Goal: Transaction & Acquisition: Purchase product/service

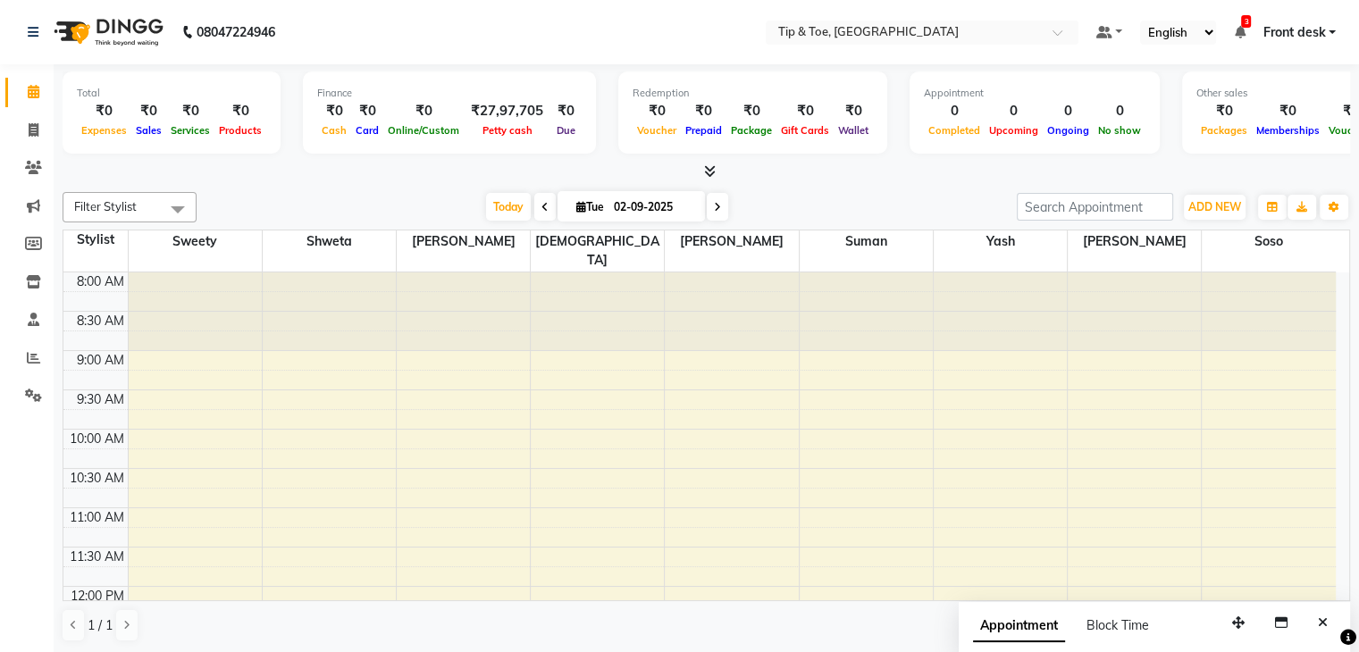
scroll to position [536, 0]
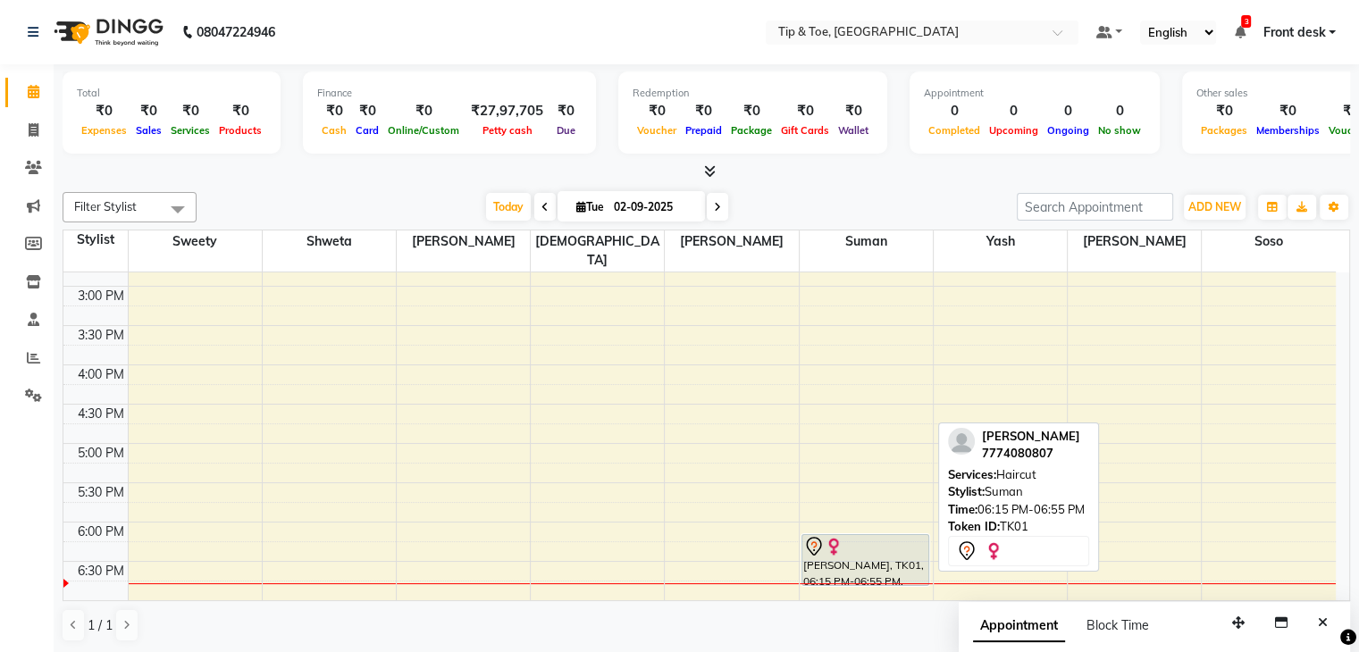
click at [844, 545] on div "[PERSON_NAME], TK01, 06:15 PM-06:55 PM, Haircut" at bounding box center [865, 560] width 127 height 50
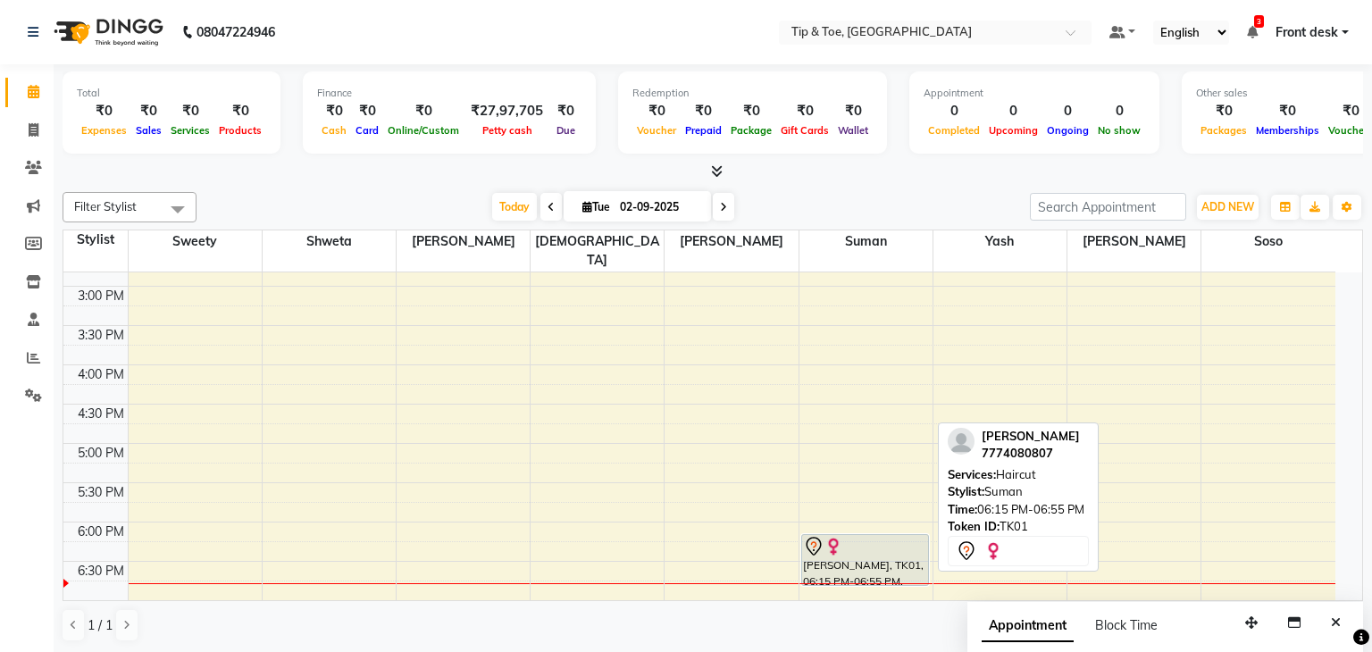
select select "7"
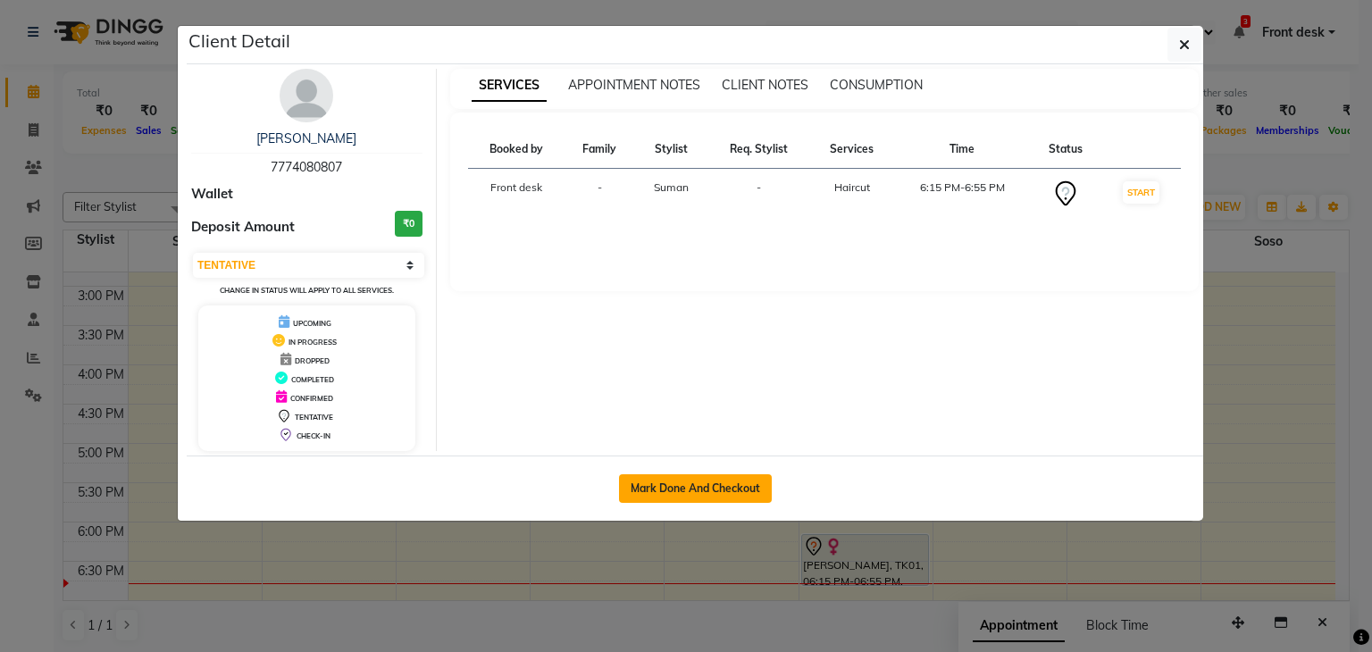
click at [722, 495] on button "Mark Done And Checkout" at bounding box center [695, 488] width 153 height 29
select select "service"
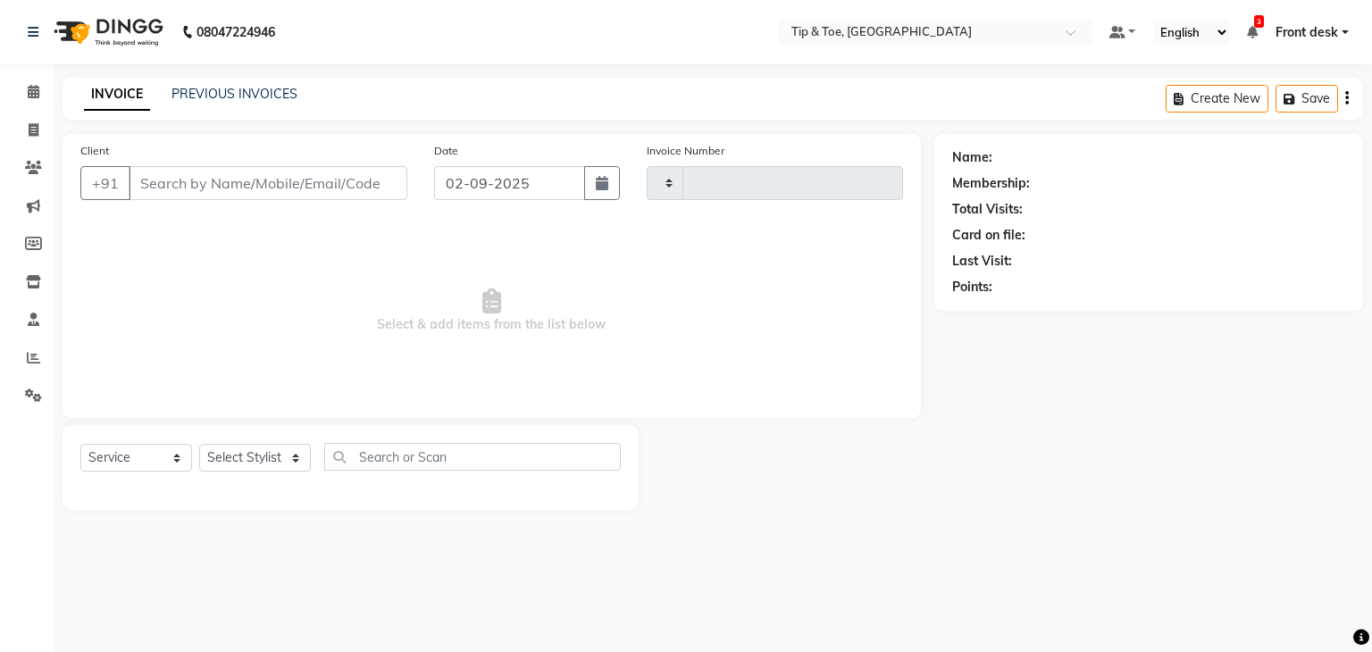
type input "1067"
select select "5942"
type input "7774080807"
select select "83602"
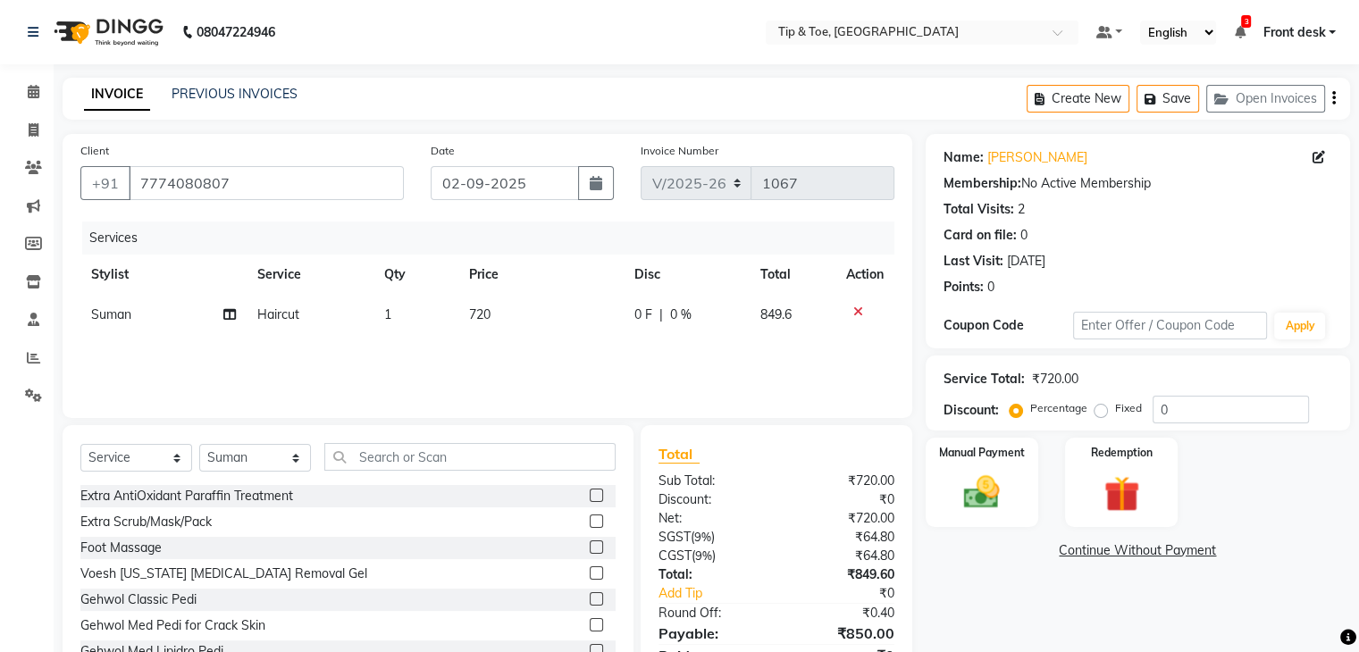
click at [525, 321] on td "720" at bounding box center [540, 315] width 165 height 40
select select "83602"
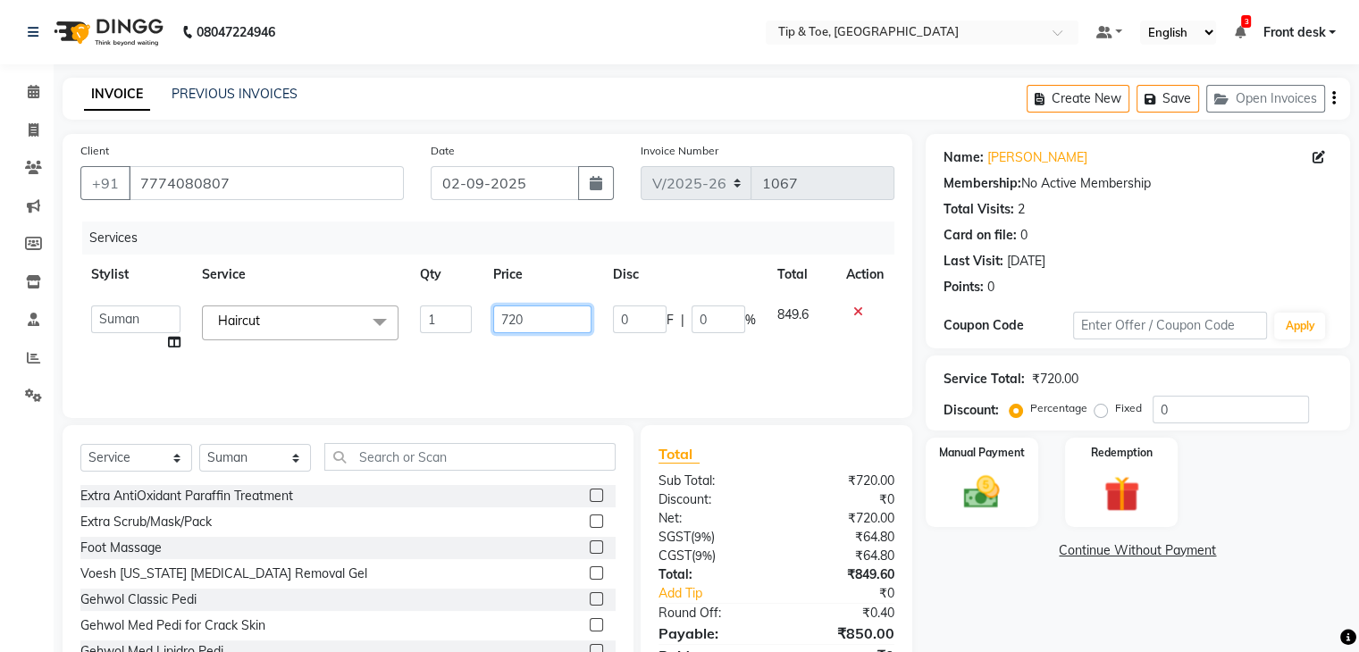
click at [525, 321] on input "720" at bounding box center [542, 320] width 98 height 28
click at [516, 322] on input "720" at bounding box center [542, 320] width 98 height 28
type input "799"
click at [548, 363] on div "Services Stylist Service Qty Price Disc Total Action Front desk Madhura Regan S…" at bounding box center [487, 311] width 814 height 179
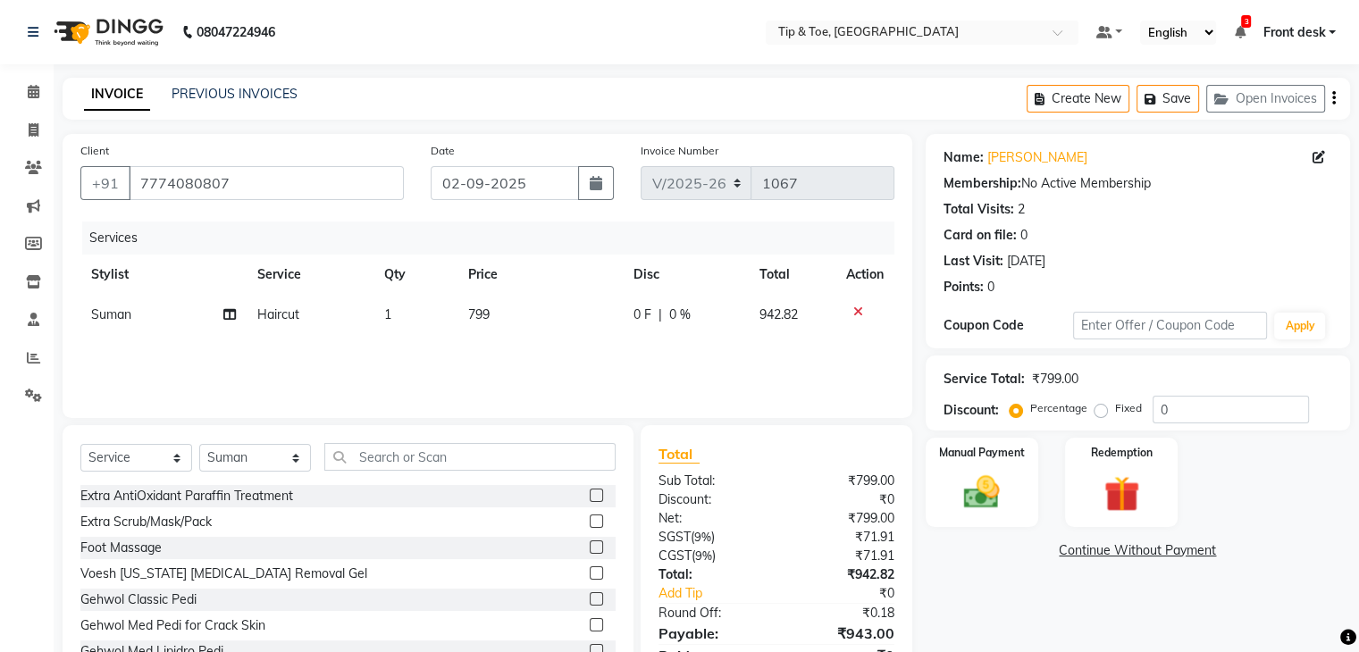
scroll to position [82, 0]
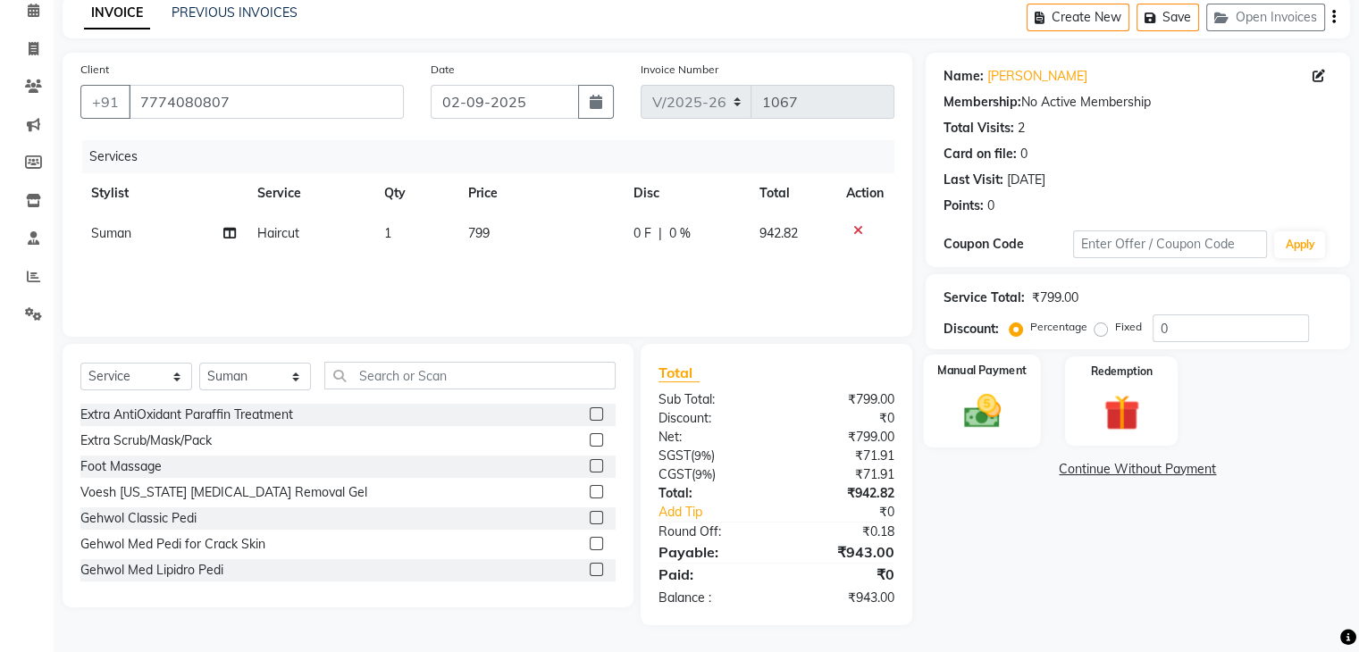
click at [975, 398] on img at bounding box center [982, 411] width 60 height 43
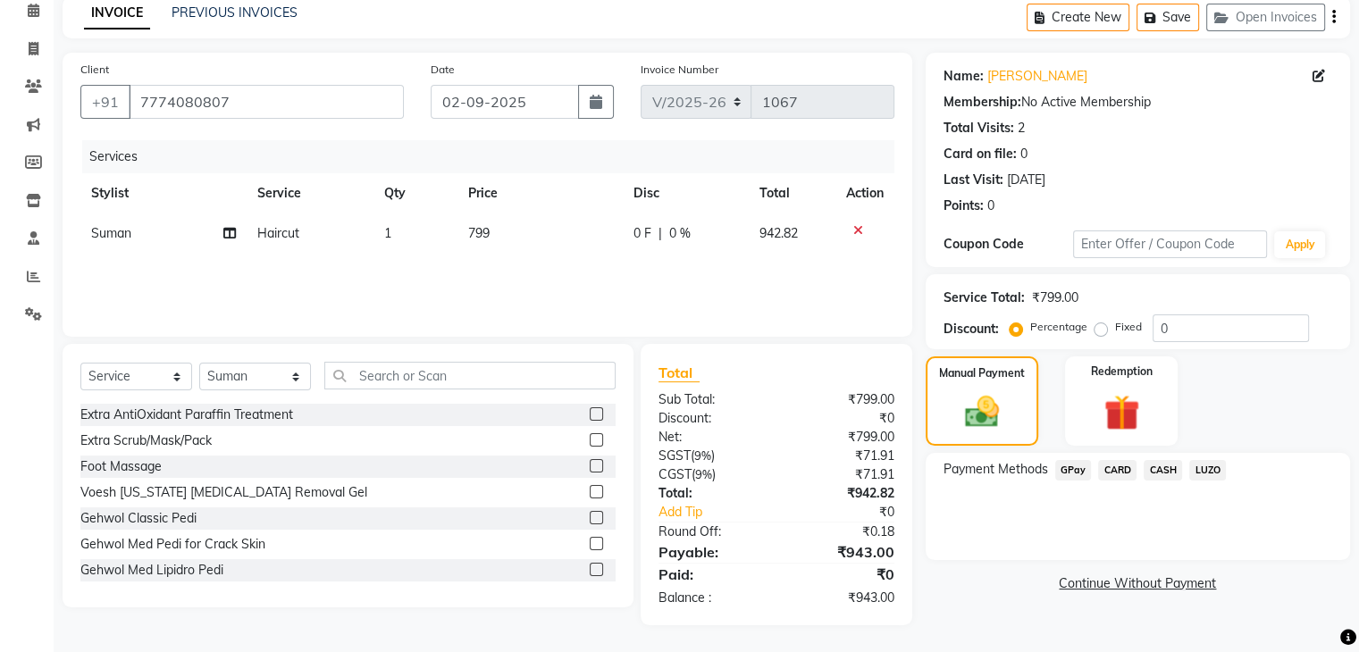
click at [1160, 473] on span "CASH" at bounding box center [1163, 470] width 38 height 21
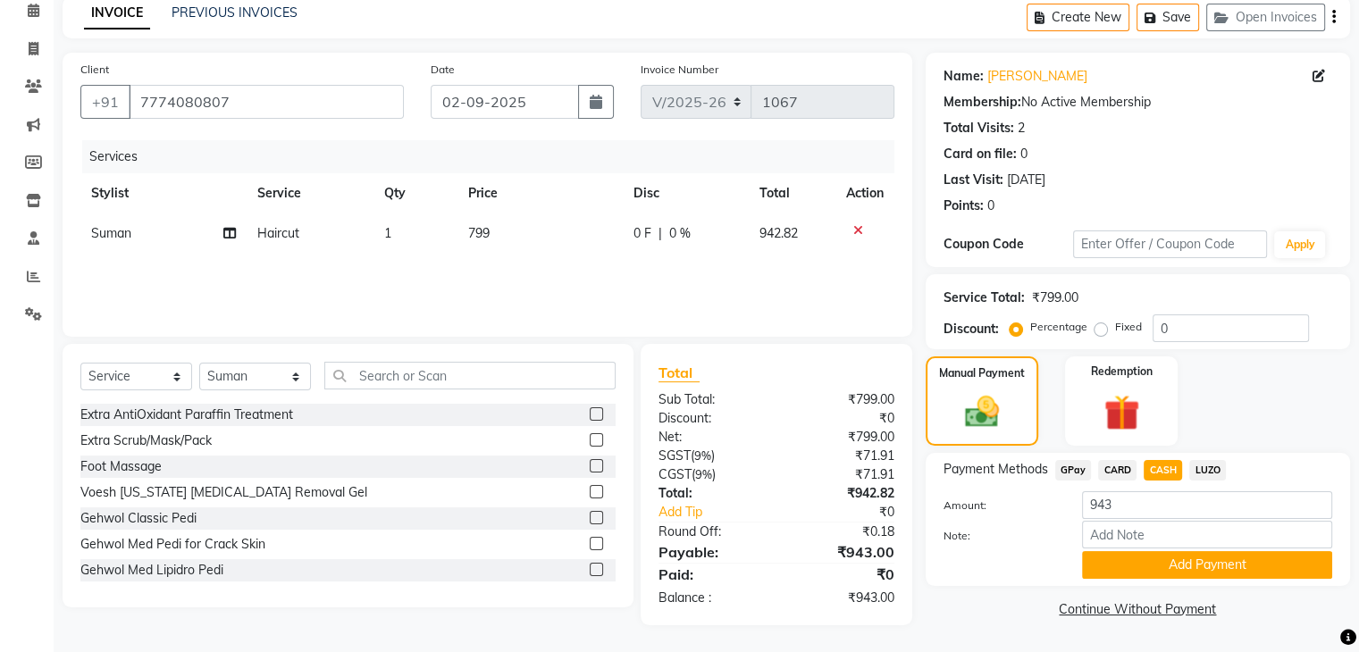
scroll to position [0, 0]
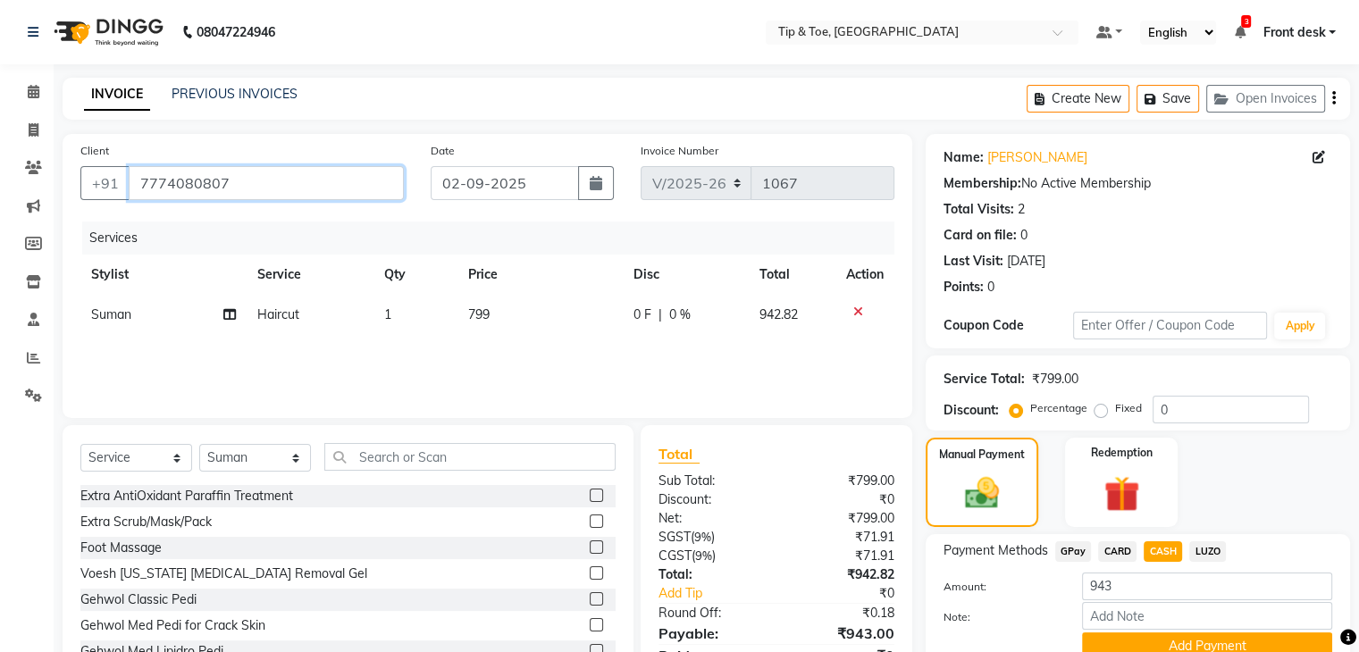
click at [200, 179] on input "7774080807" at bounding box center [266, 183] width 275 height 34
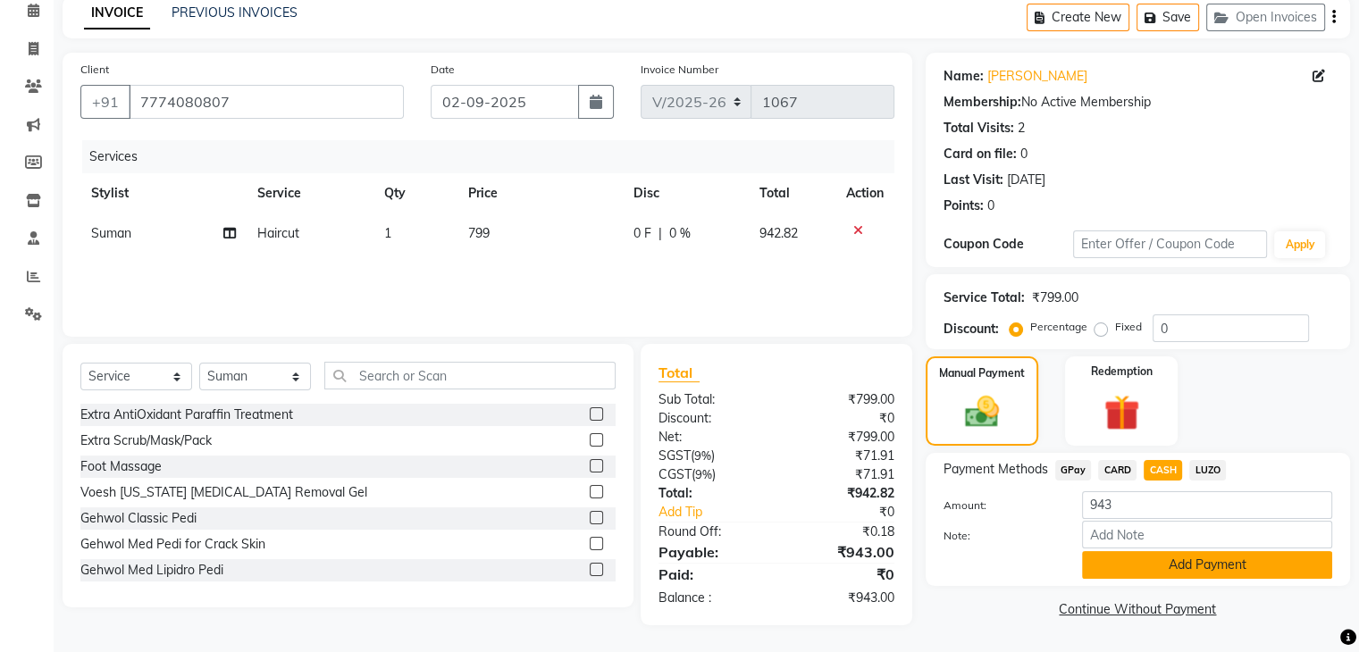
click at [1151, 567] on button "Add Payment" at bounding box center [1207, 565] width 250 height 28
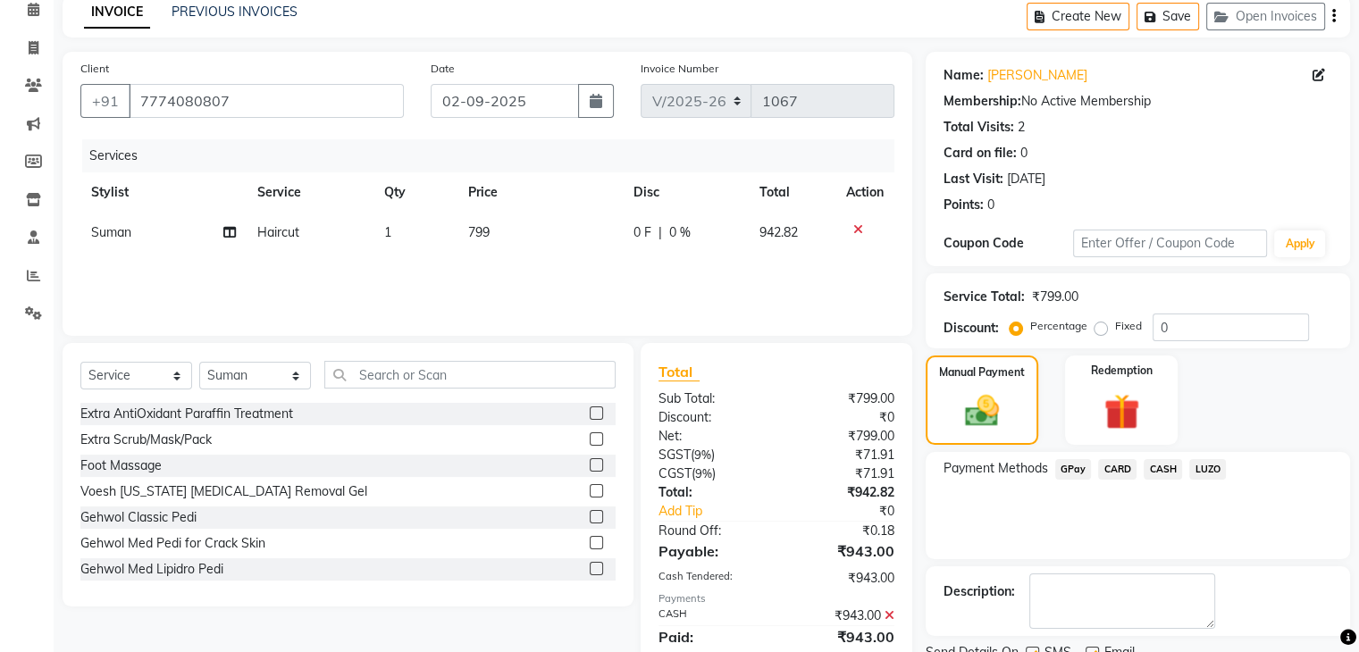
scroll to position [153, 0]
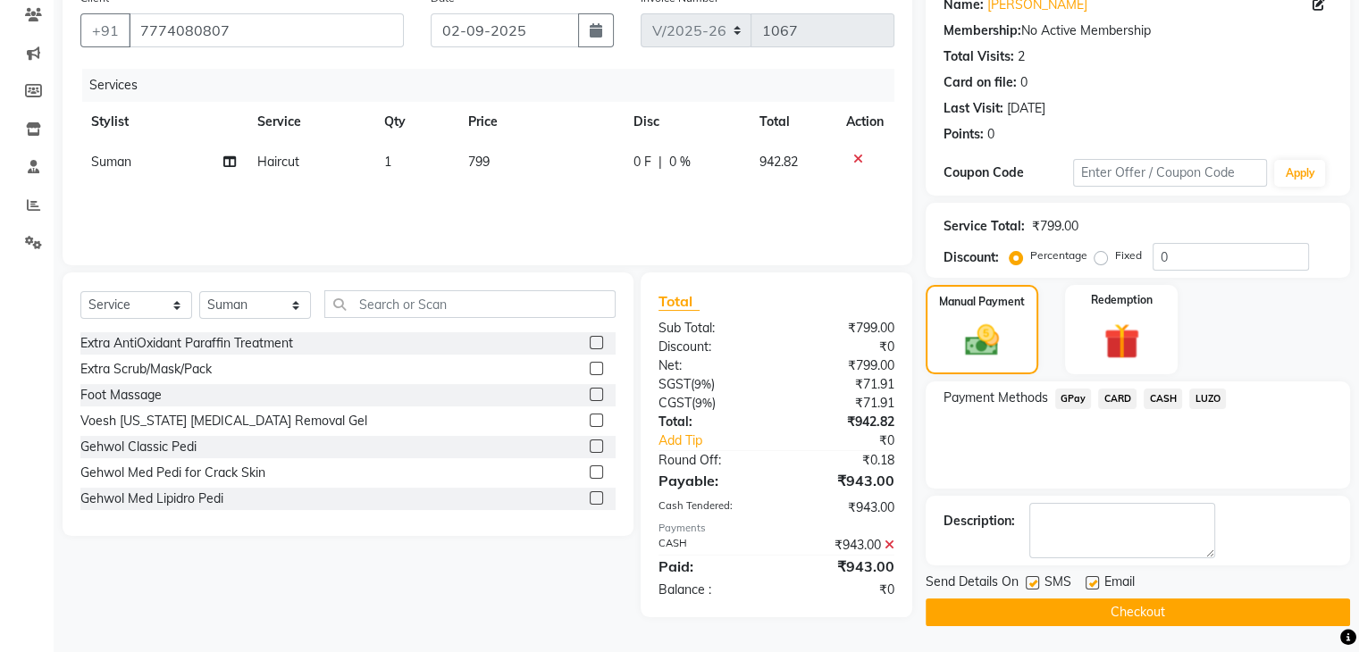
click at [1225, 605] on button "Checkout" at bounding box center [1138, 613] width 424 height 28
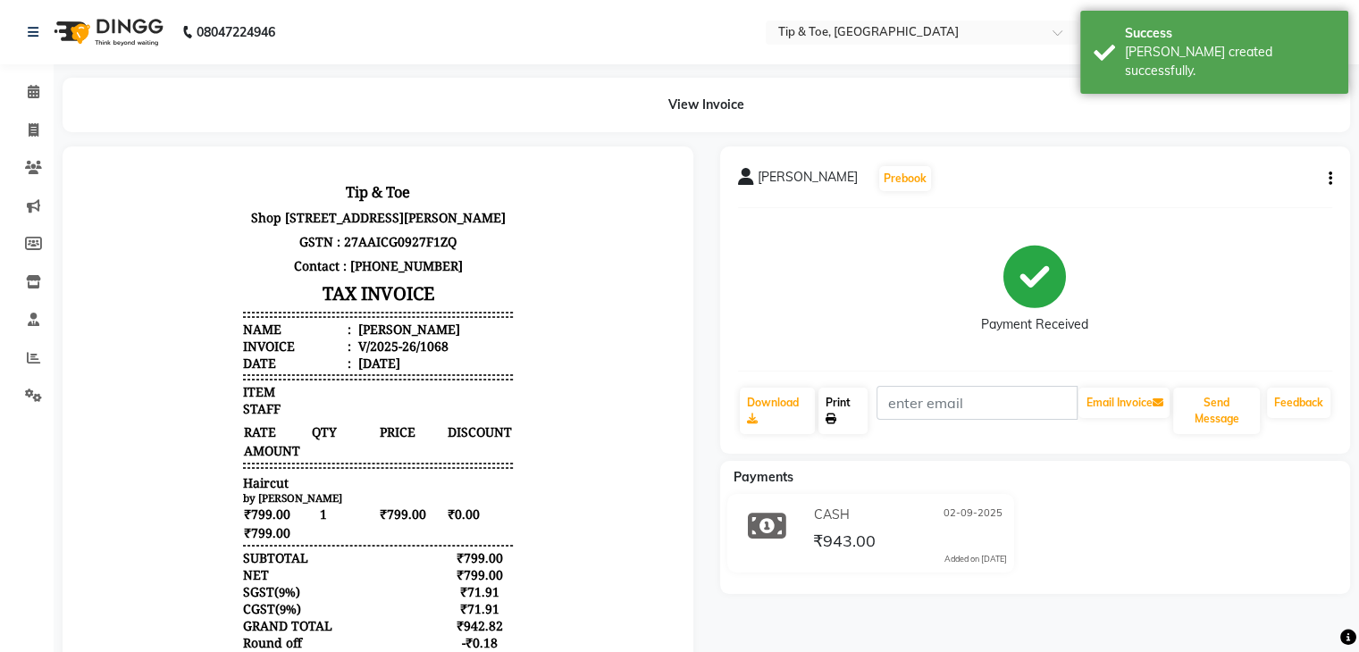
click at [852, 412] on link "Print" at bounding box center [842, 411] width 49 height 46
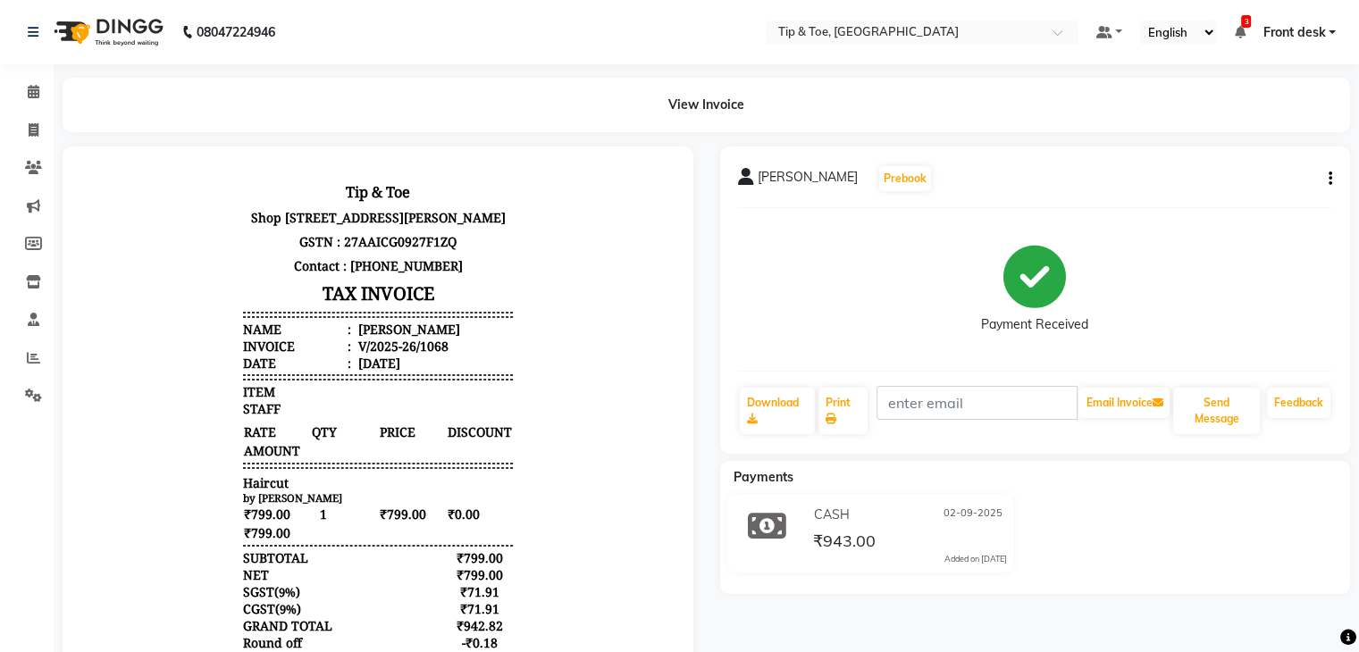
click at [260, 491] on span "Haircut" at bounding box center [266, 482] width 46 height 17
copy span "Haircut"
drag, startPoint x: 38, startPoint y: 90, endPoint x: 81, endPoint y: 104, distance: 44.9
click at [38, 90] on icon at bounding box center [34, 91] width 12 height 13
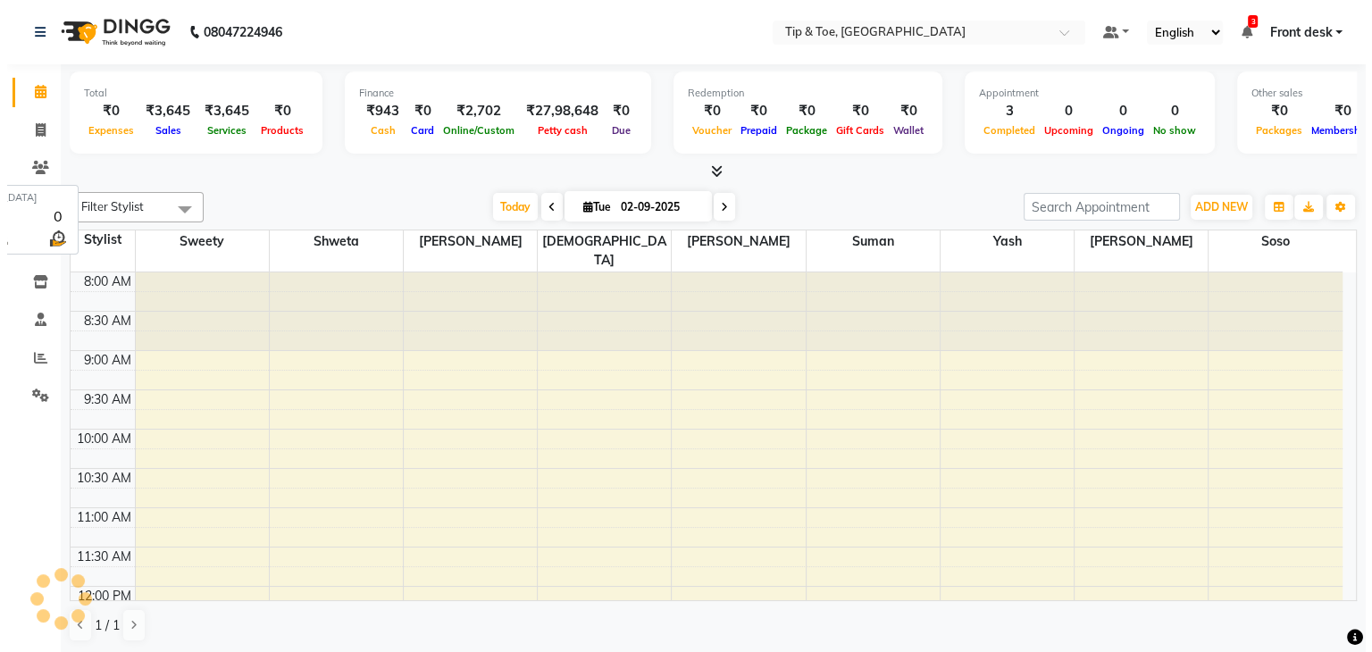
scroll to position [630, 0]
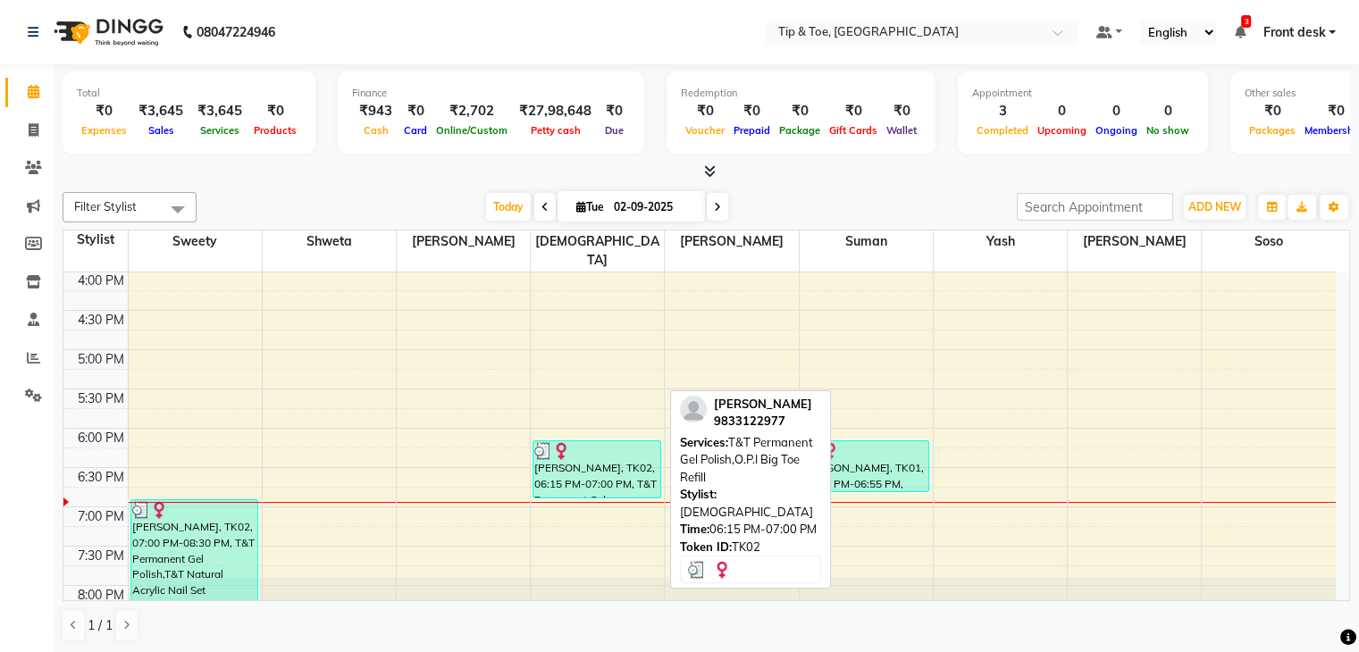
click at [584, 462] on div "Miloni, TK02, 06:15 PM-07:00 PM, T&T Permanent Gel Polish,O.P.I Big Toe Refill" at bounding box center [596, 469] width 127 height 56
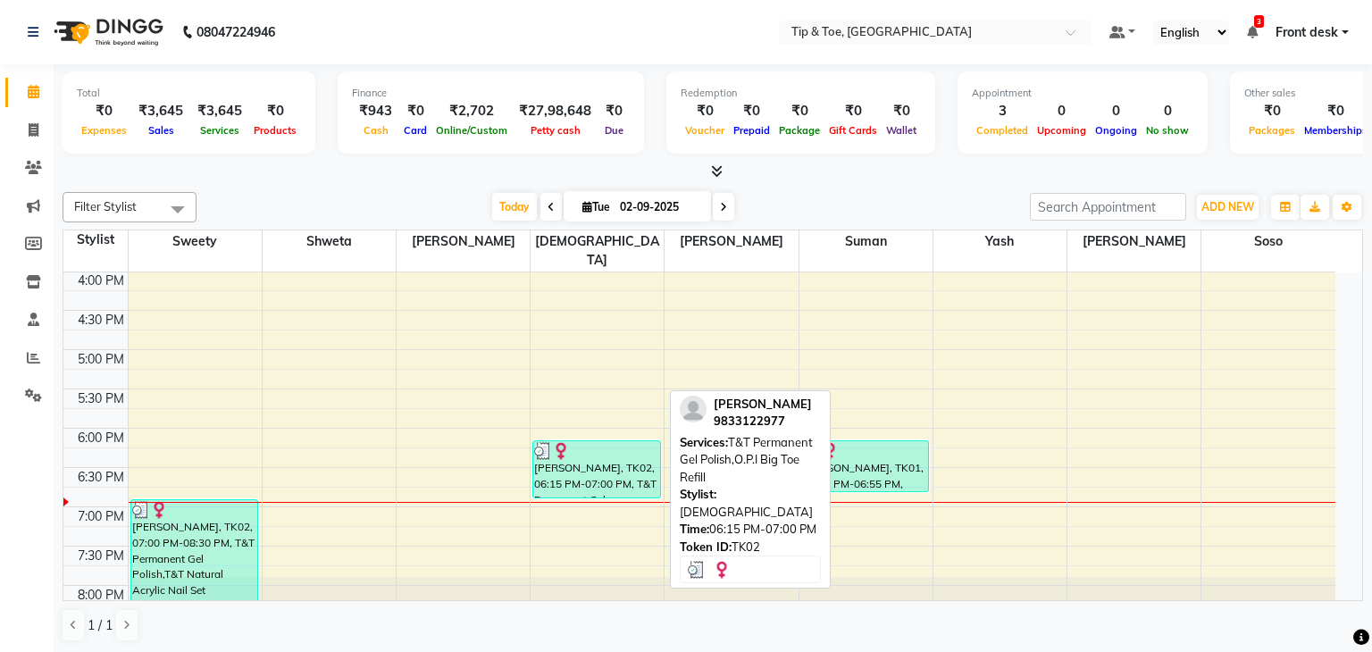
select select "3"
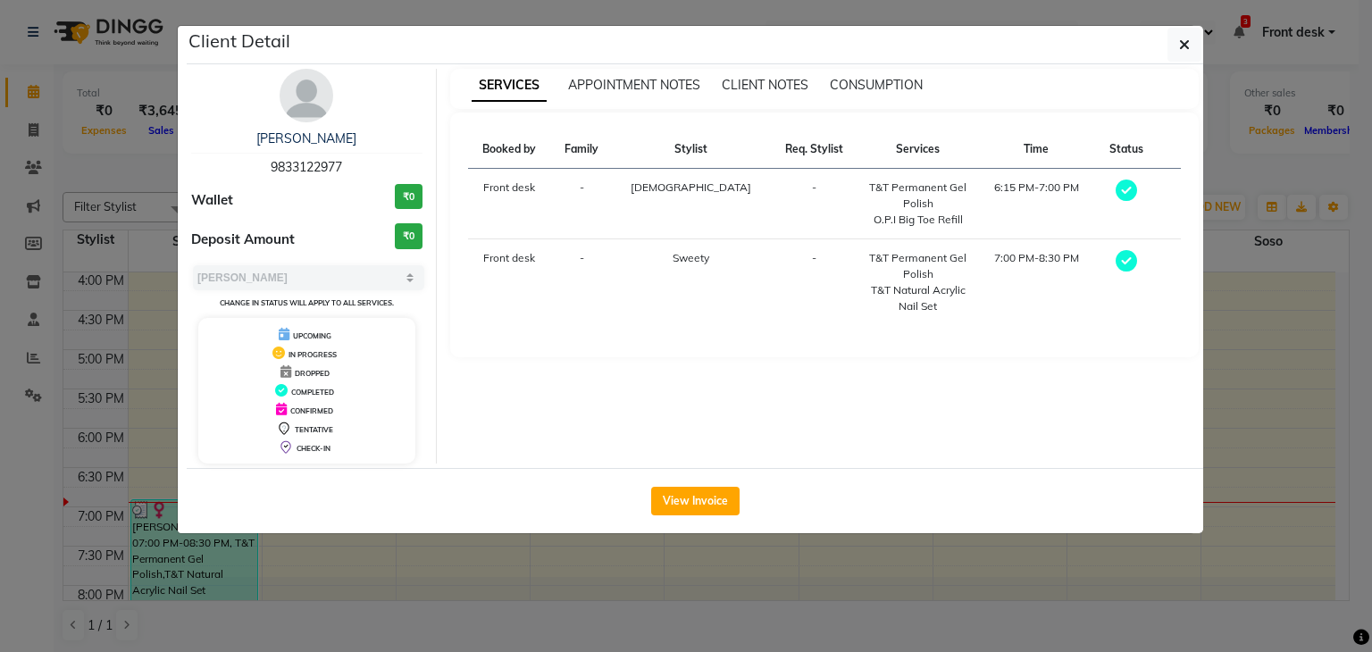
click at [869, 185] on div "T&T Permanent Gel Polish" at bounding box center [917, 196] width 97 height 32
copy div "T&T Permanent Gel Polish"
click at [877, 285] on div "T&T Natural Acrylic Nail Set" at bounding box center [917, 298] width 97 height 32
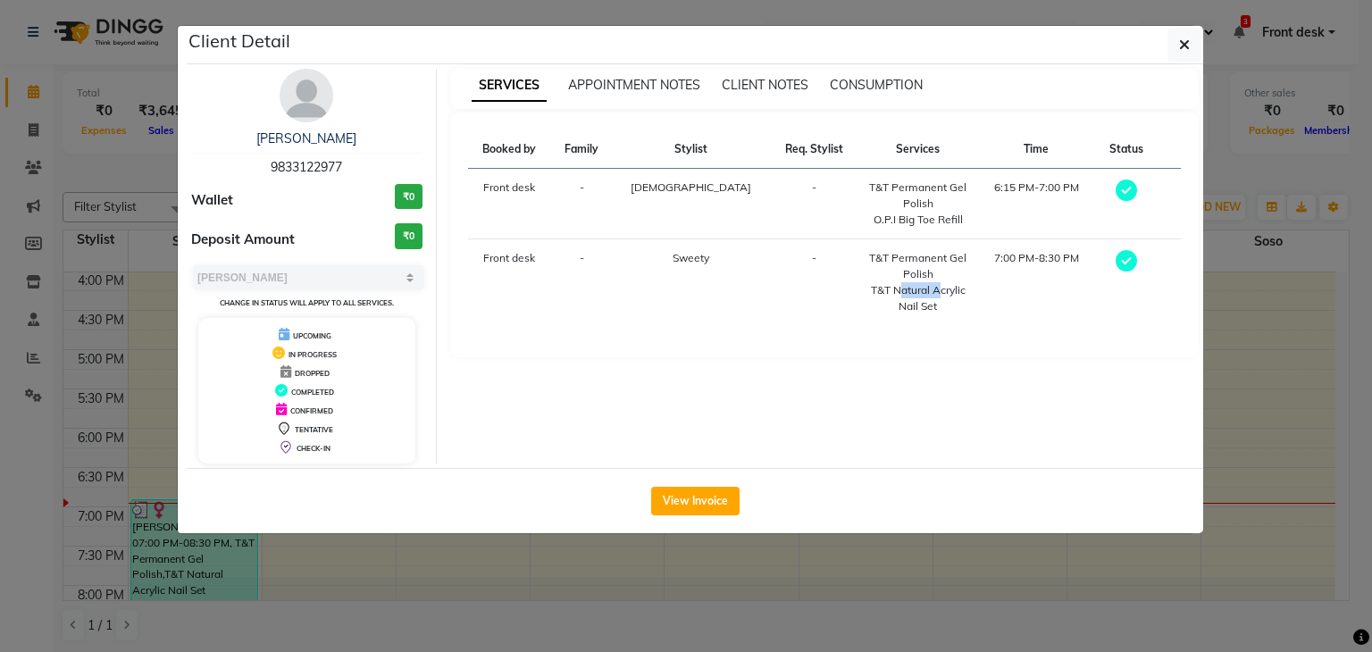
click at [877, 285] on div "T&T Natural Acrylic Nail Set" at bounding box center [917, 298] width 97 height 32
click at [876, 285] on div "T&T Natural Acrylic Nail Set" at bounding box center [917, 298] width 97 height 32
copy div "T&T Natural Acrylic Nail Set"
drag, startPoint x: 1197, startPoint y: 51, endPoint x: 983, endPoint y: 48, distance: 214.5
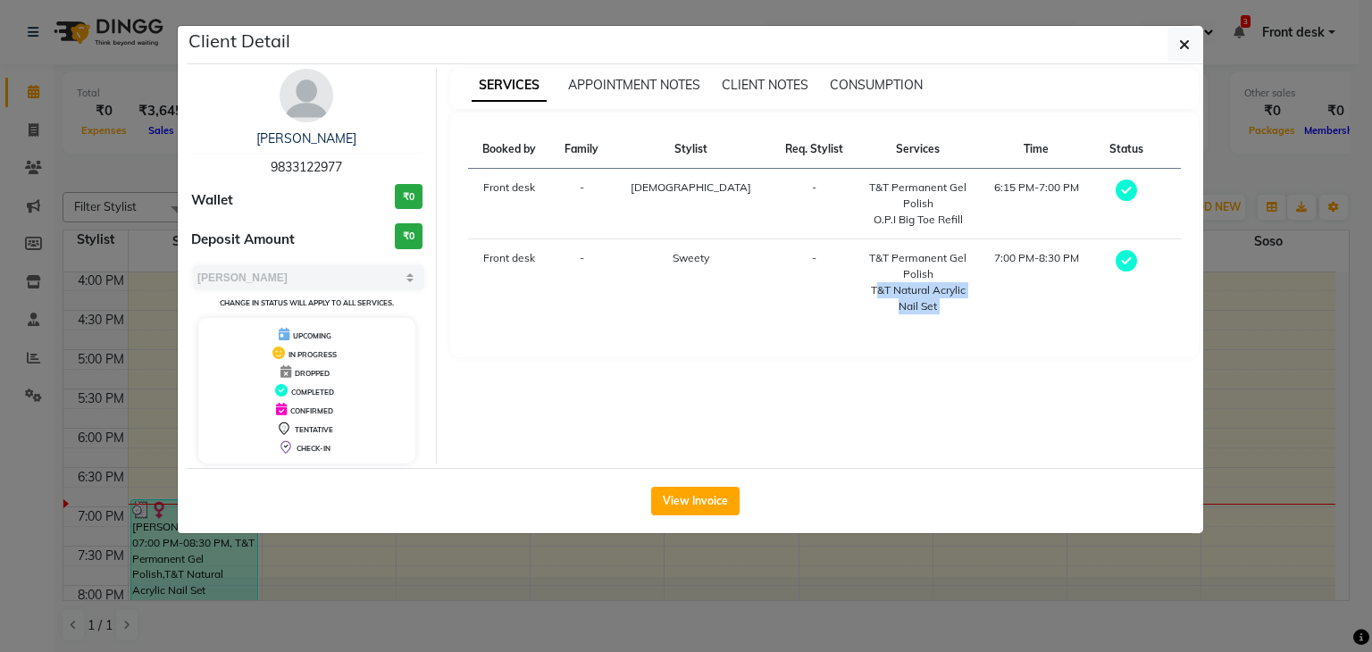
click at [1197, 51] on button "button" at bounding box center [1185, 45] width 34 height 34
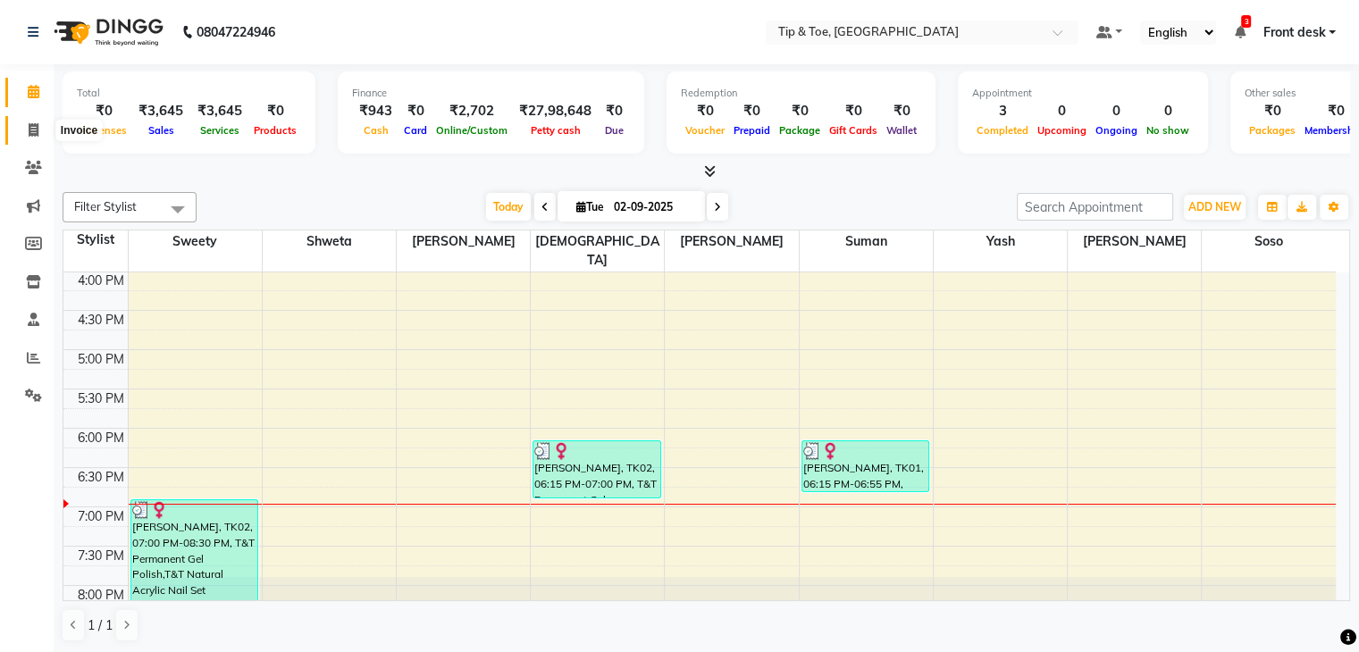
click at [29, 133] on icon at bounding box center [34, 129] width 10 height 13
select select "service"
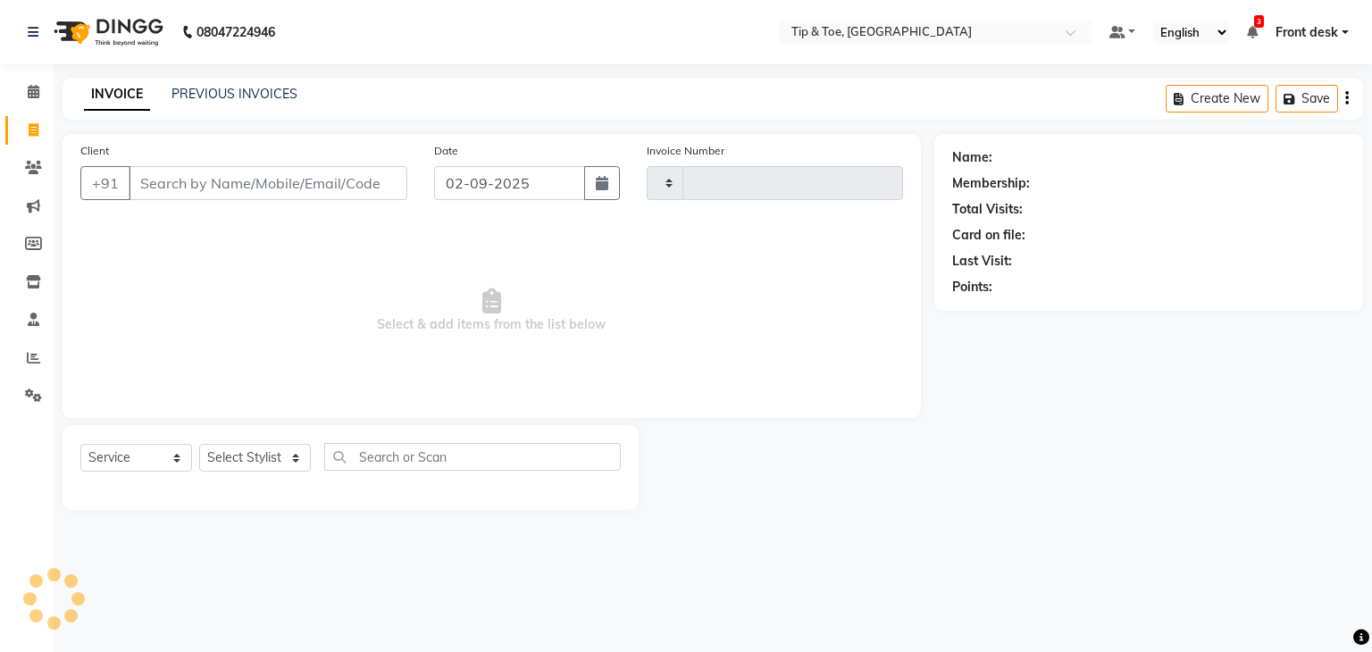
type input "1069"
select select "5942"
click at [237, 97] on link "PREVIOUS INVOICES" at bounding box center [235, 94] width 126 height 16
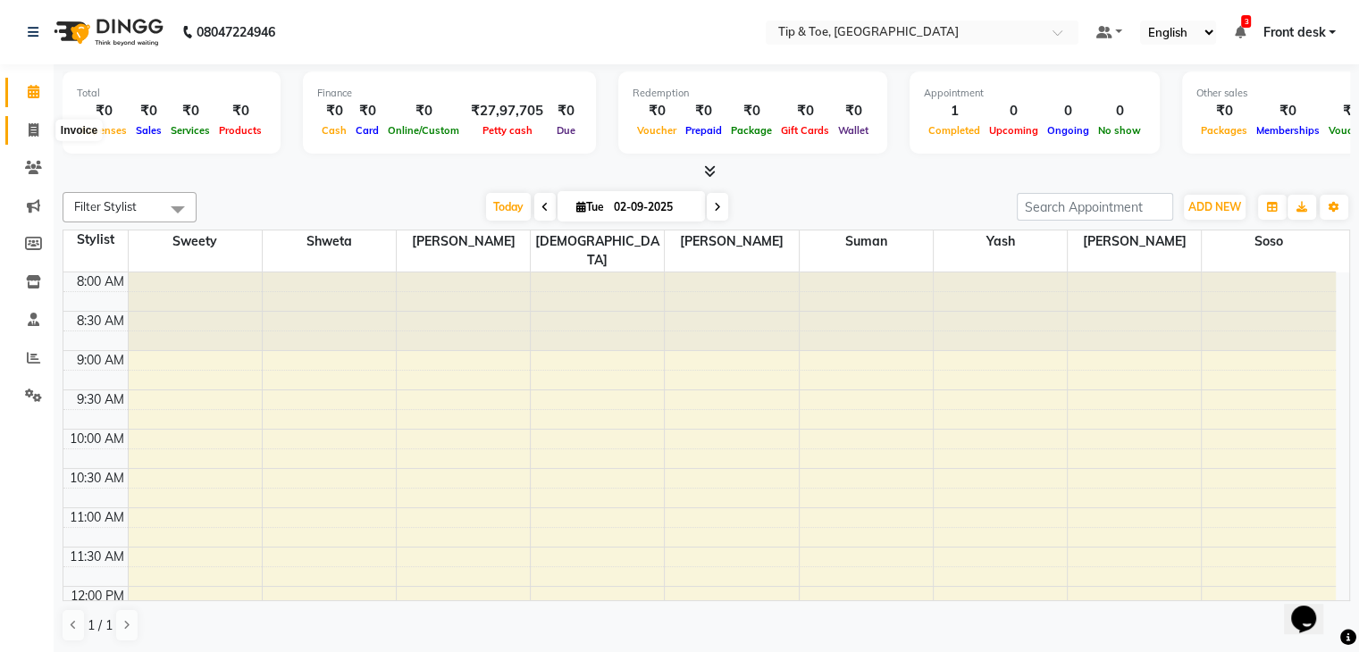
click at [29, 122] on span at bounding box center [33, 131] width 31 height 21
select select "5942"
select select "service"
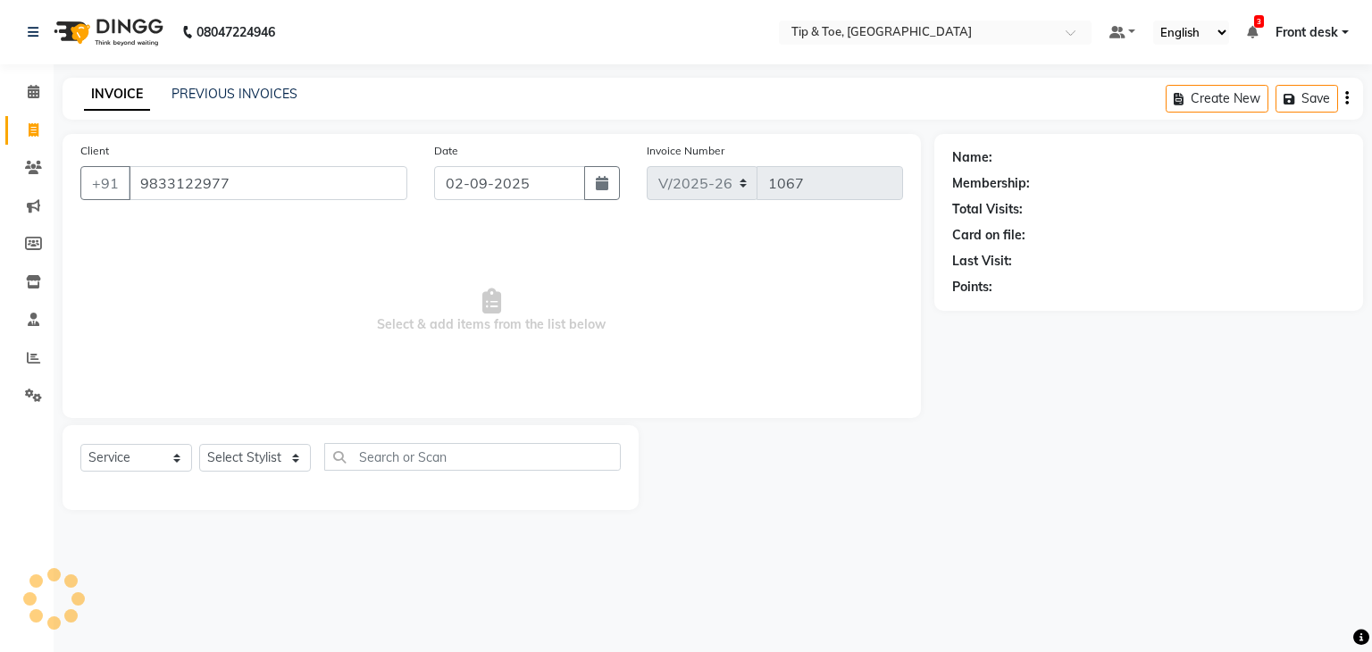
type input "9833122977"
select select "1: Object"
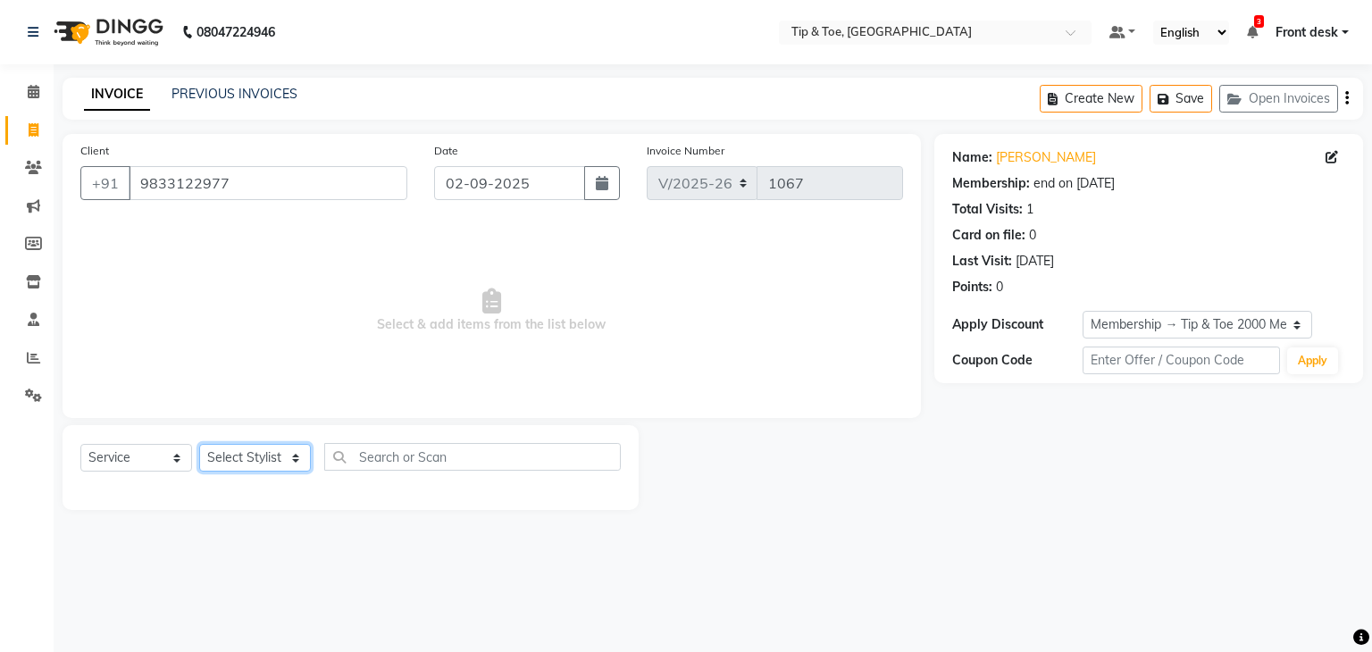
click at [262, 466] on select "Select Stylist Front desk [PERSON_NAME] [PERSON_NAME] shweta [PERSON_NAME] [PER…" at bounding box center [255, 458] width 112 height 28
click at [156, 178] on input "9833122977" at bounding box center [268, 183] width 279 height 34
click at [192, 88] on link "PREVIOUS INVOICES" at bounding box center [235, 94] width 126 height 16
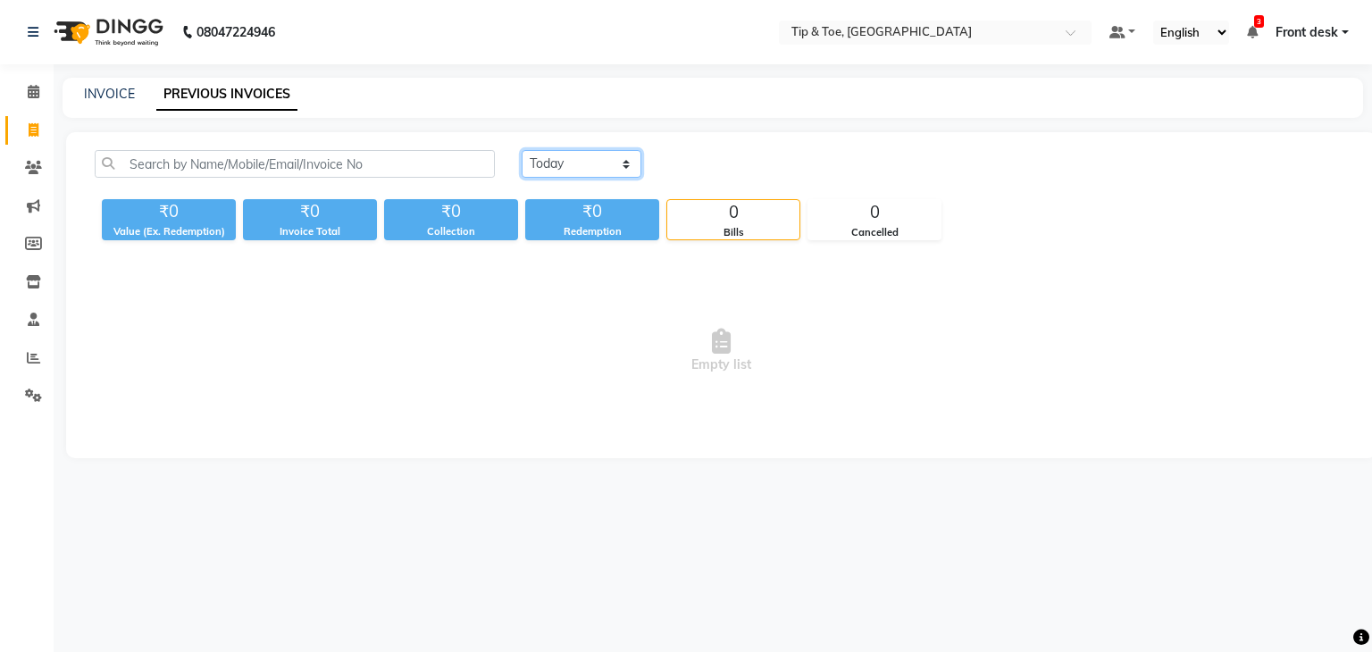
click at [543, 152] on select "[DATE] [DATE] Custom Range" at bounding box center [582, 164] width 120 height 28
select select "[DATE]"
click at [522, 150] on select "[DATE] [DATE] Custom Range" at bounding box center [582, 164] width 120 height 28
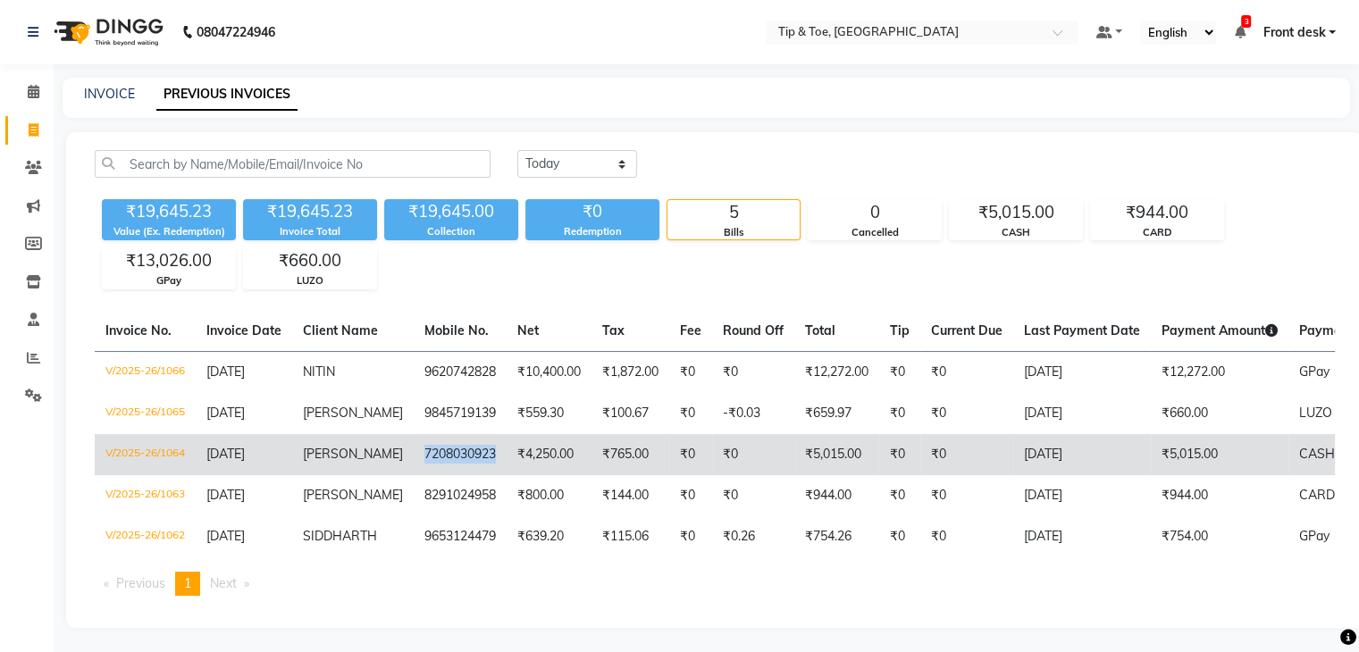
copy td "7208030923"
drag, startPoint x: 399, startPoint y: 458, endPoint x: 472, endPoint y: 455, distance: 72.5
click at [472, 455] on td "7208030923" at bounding box center [460, 454] width 93 height 41
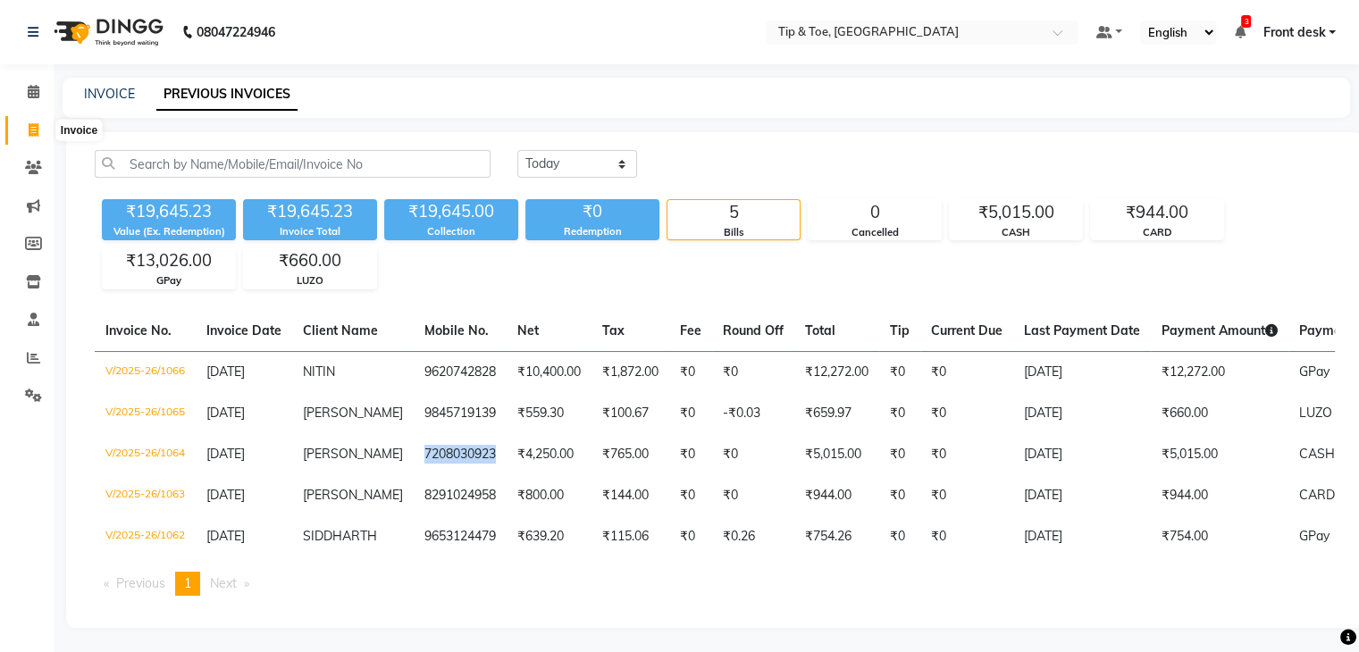
click at [34, 133] on icon at bounding box center [34, 129] width 10 height 13
select select "service"
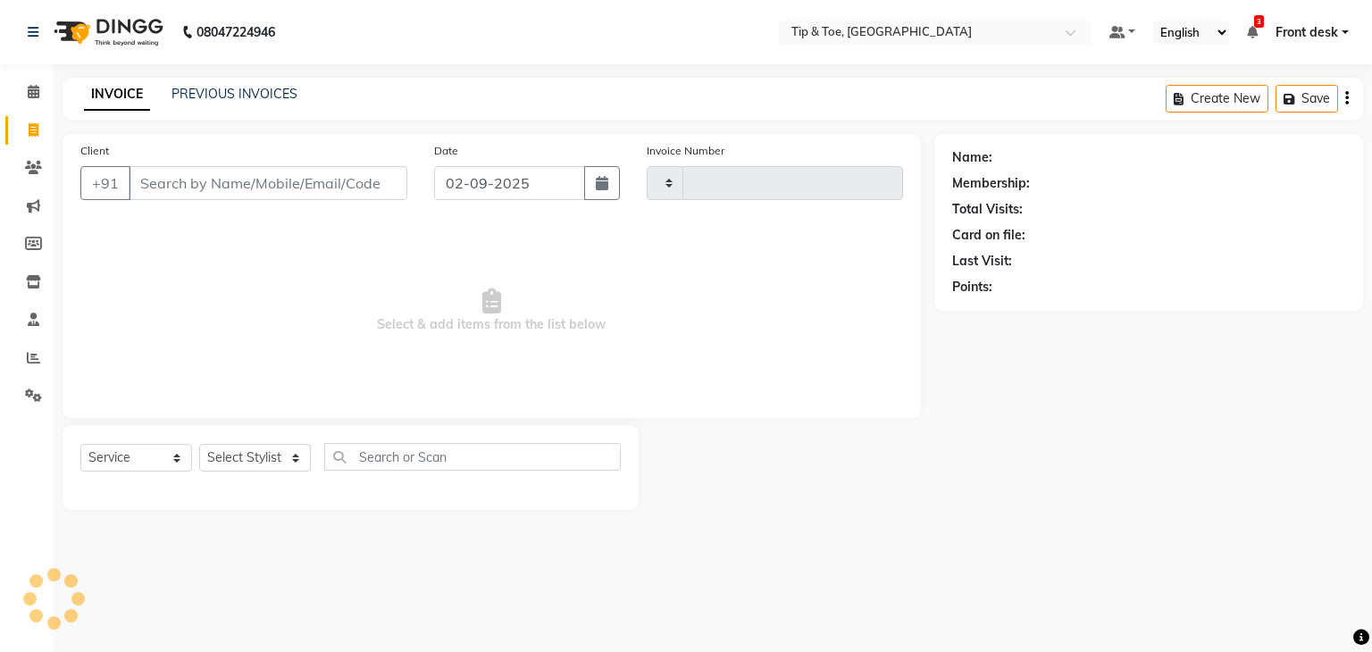
type input "1067"
select select "5942"
type input "9833122977"
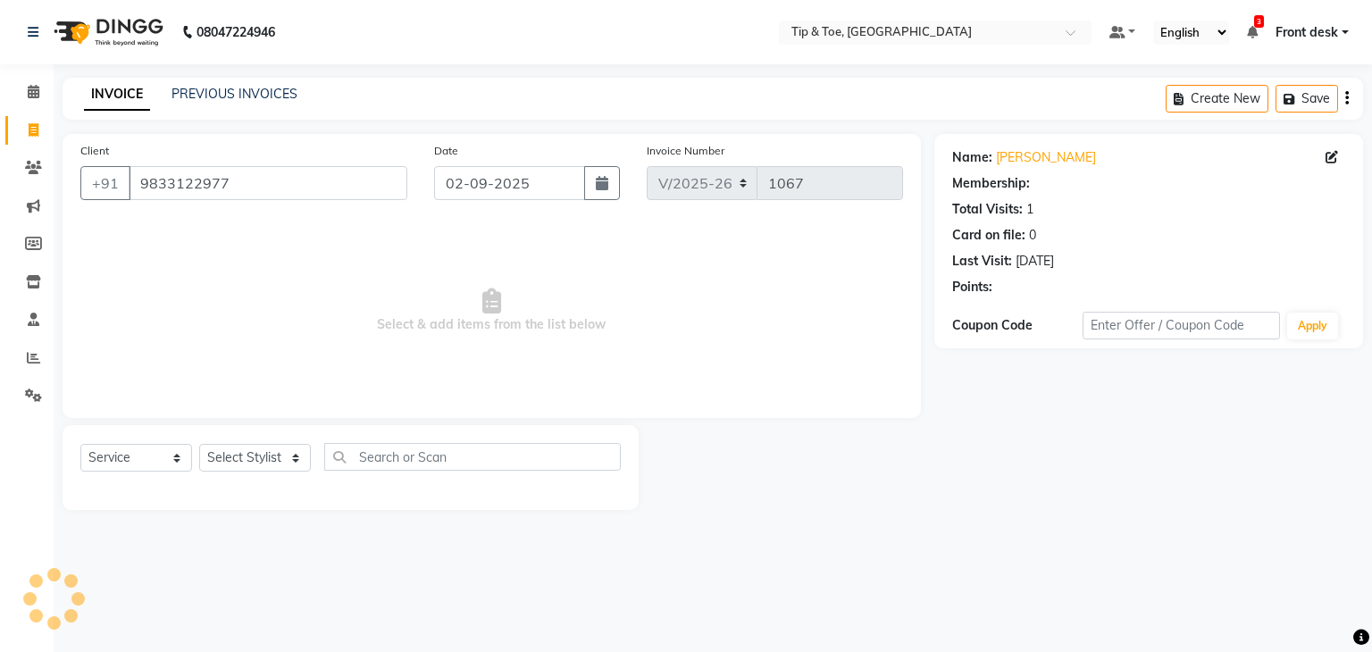
select select "1: Object"
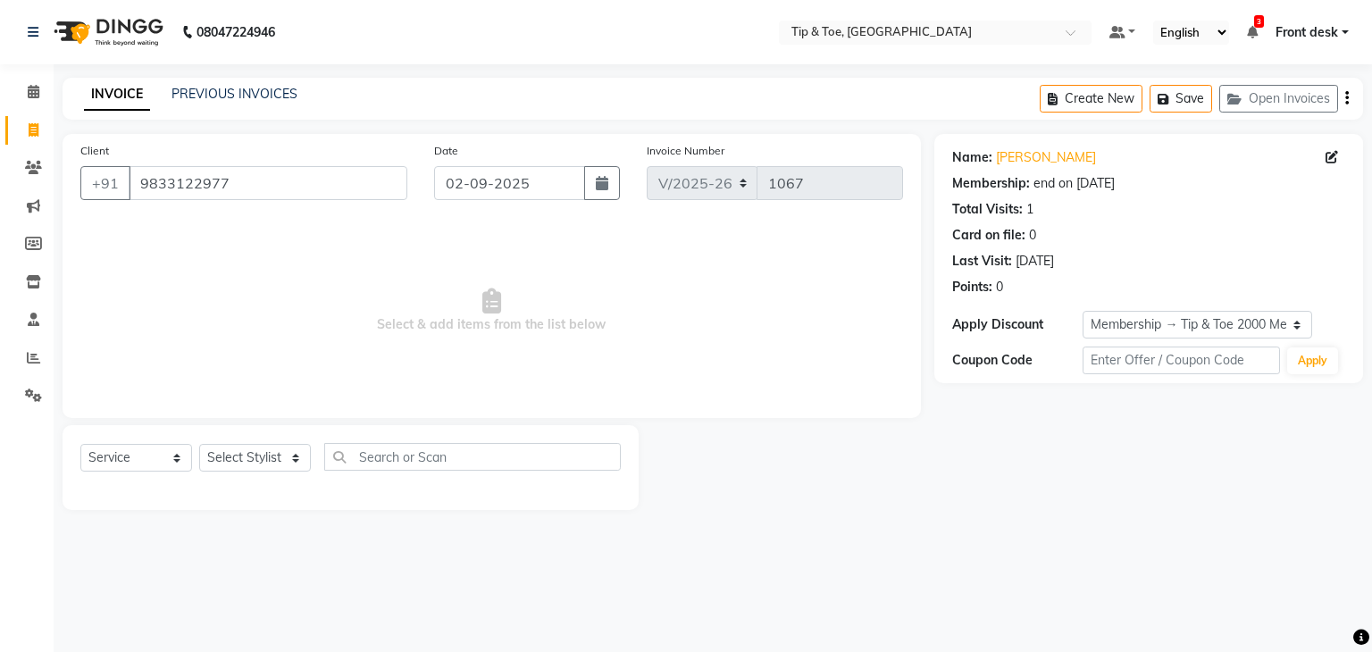
click at [231, 444] on div "Select Service Product Membership Package Voucher Prepaid Gift Card Select Styl…" at bounding box center [350, 464] width 541 height 42
click at [233, 457] on select "Select Stylist Front desk [PERSON_NAME] [PERSON_NAME] shweta [PERSON_NAME] [PER…" at bounding box center [255, 458] width 112 height 28
select select "63601"
click at [199, 445] on select "Select Stylist Front desk [PERSON_NAME] [PERSON_NAME] shweta [PERSON_NAME] [PER…" at bounding box center [255, 458] width 112 height 28
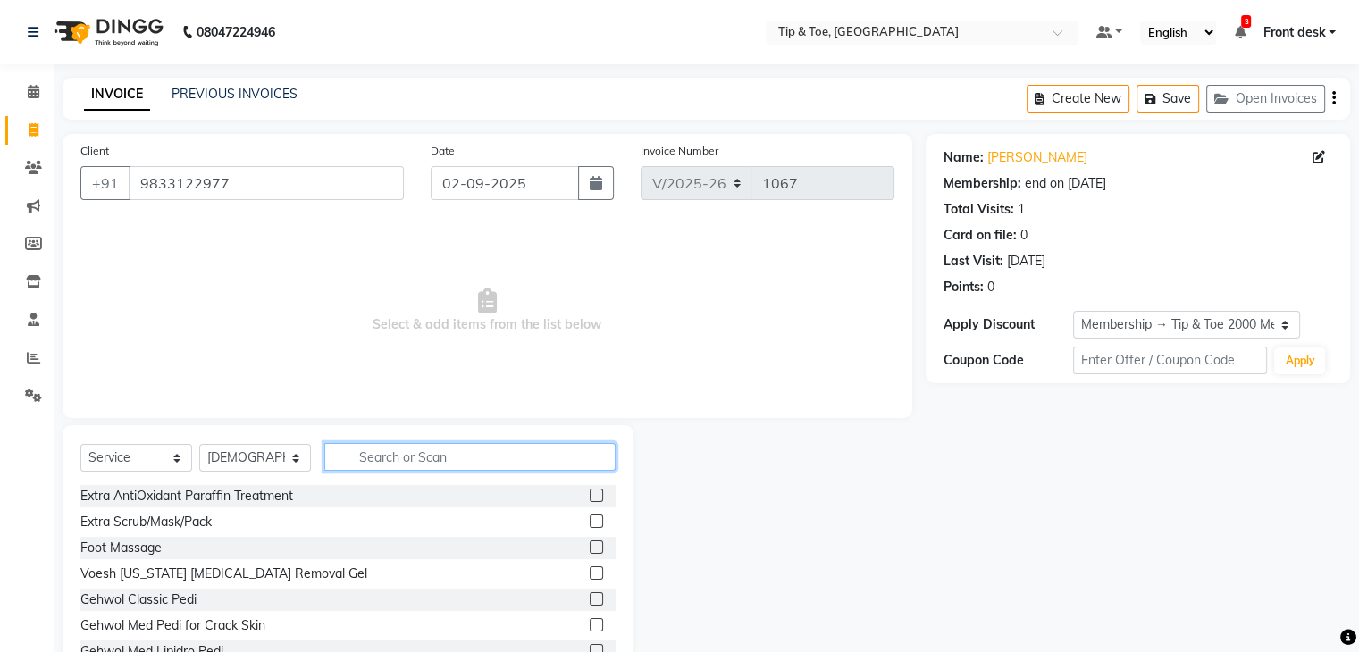
click at [372, 453] on input "text" at bounding box center [469, 457] width 291 height 28
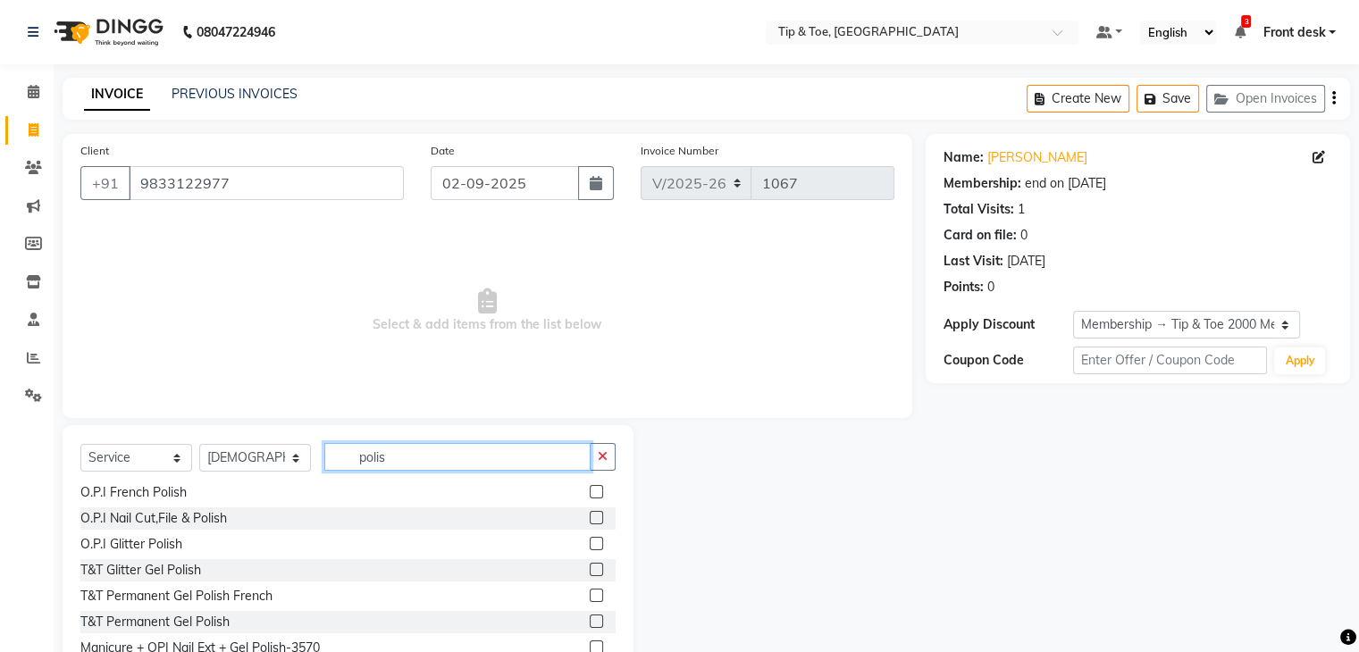
scroll to position [268, 0]
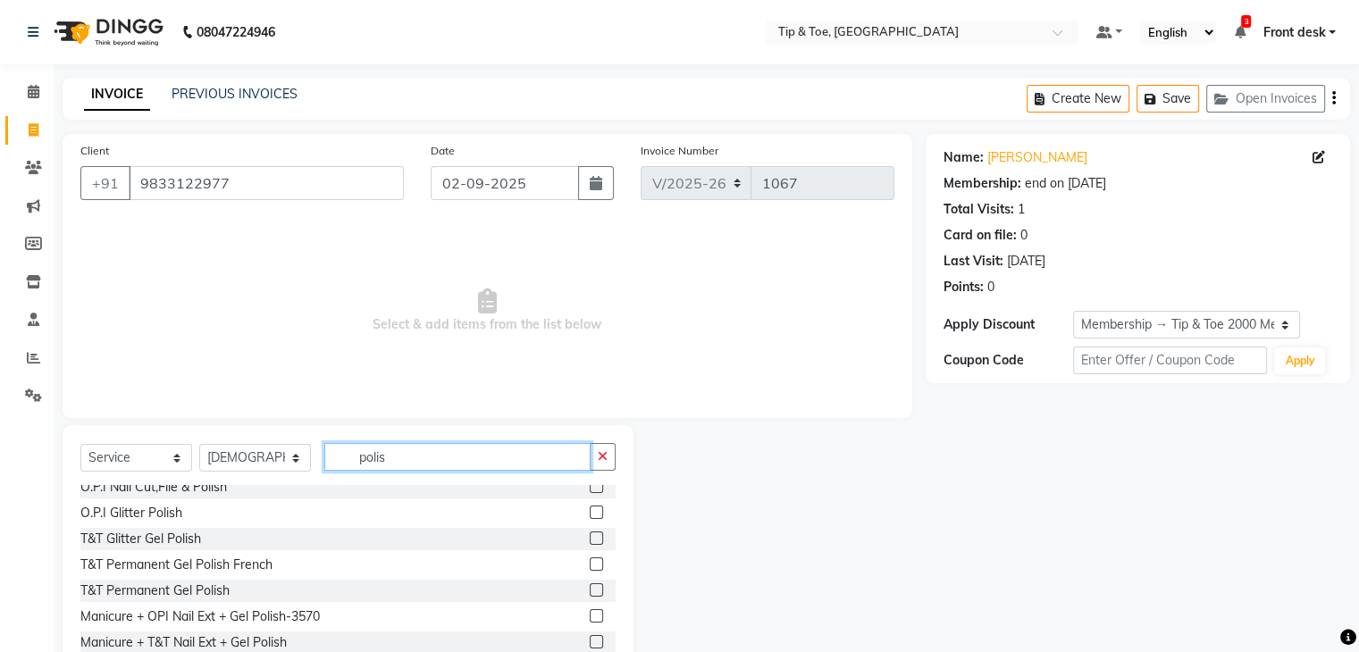
type input "polis"
click at [590, 587] on label at bounding box center [596, 589] width 13 height 13
click at [590, 587] on input "checkbox" at bounding box center [596, 591] width 12 height 12
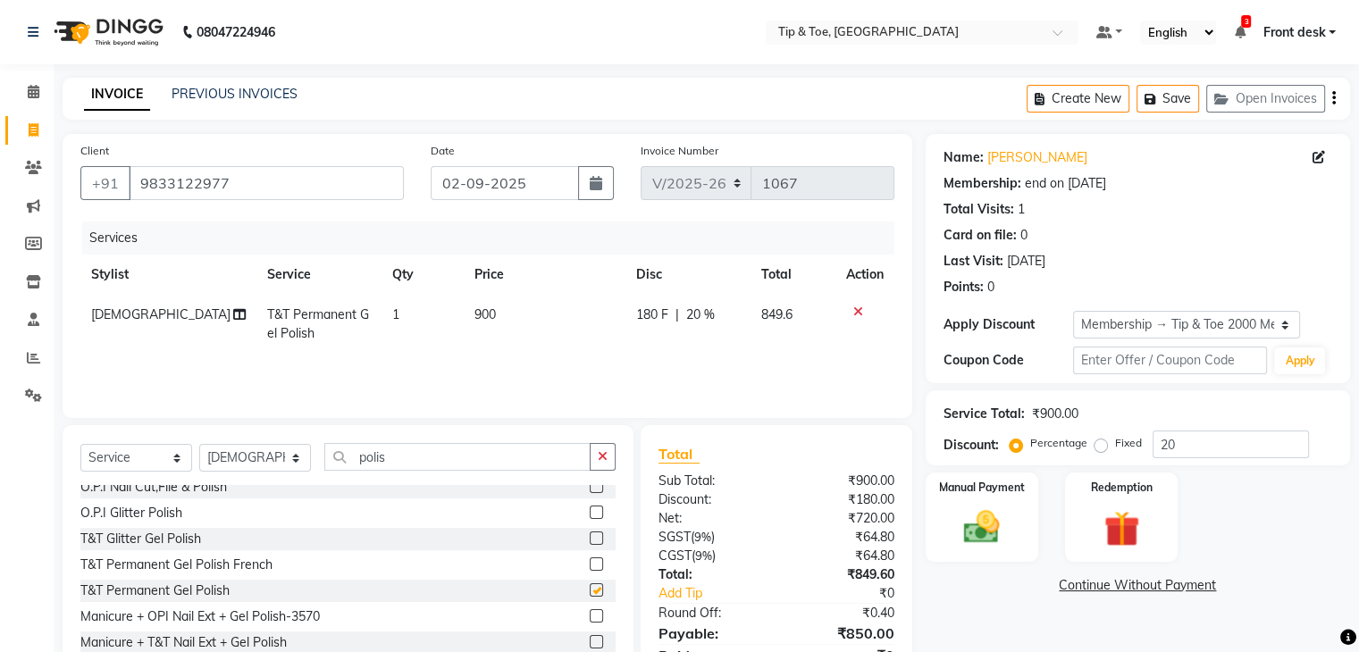
checkbox input "false"
click at [247, 459] on select "Select Stylist Front desk [PERSON_NAME] [PERSON_NAME] shweta [PERSON_NAME] [PER…" at bounding box center [255, 458] width 112 height 28
click at [365, 457] on input "polis" at bounding box center [457, 457] width 266 height 28
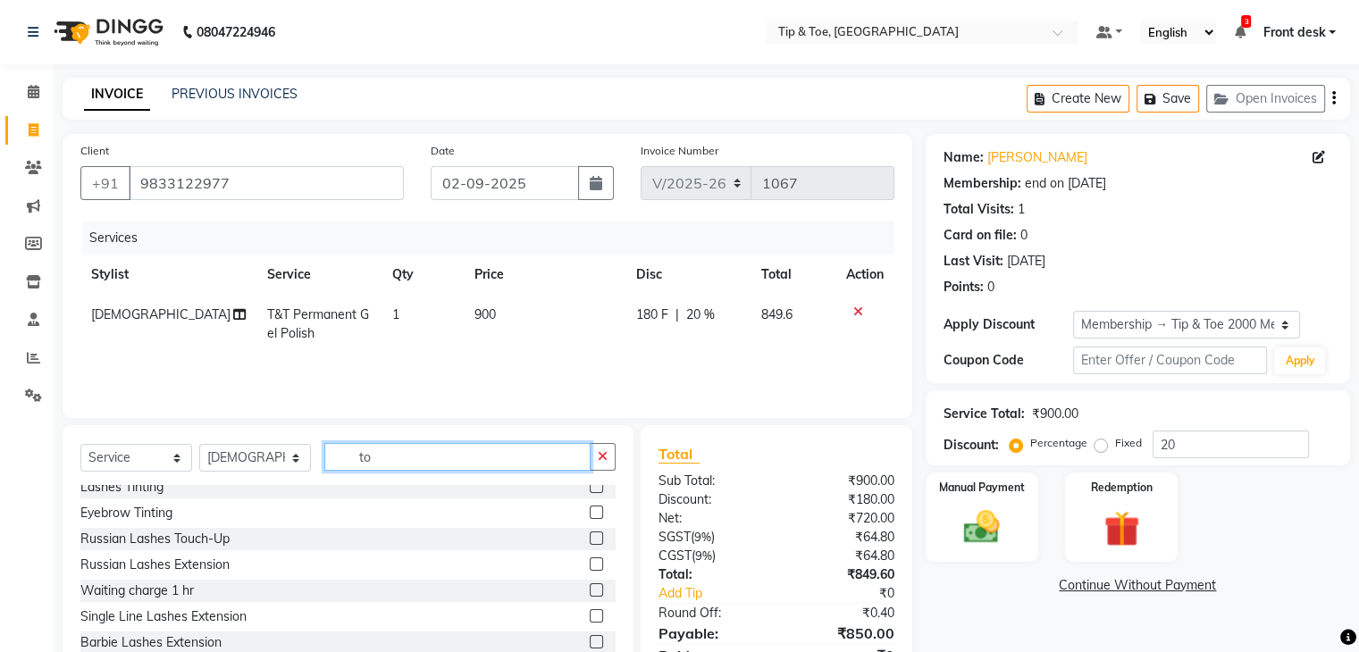
scroll to position [0, 0]
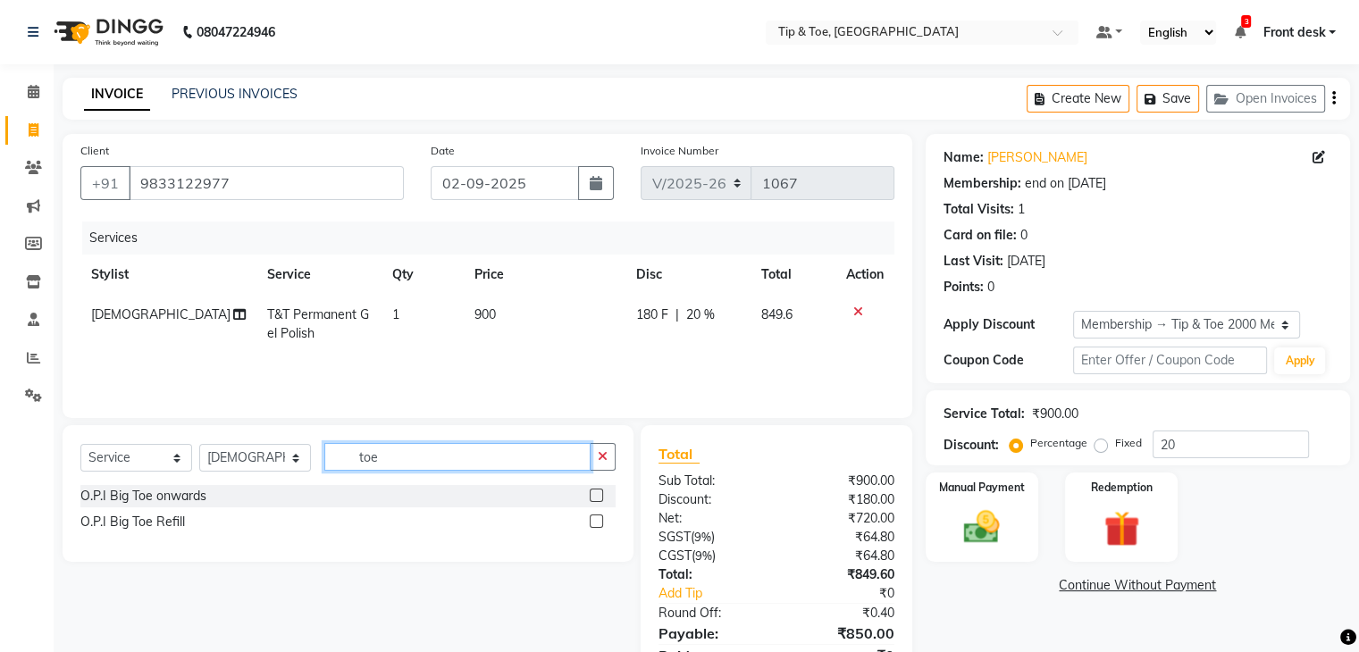
type input "toe"
click at [588, 517] on div "O.P.I Big Toe Refill" at bounding box center [347, 522] width 535 height 22
click at [593, 518] on label at bounding box center [596, 521] width 13 height 13
click at [593, 518] on input "checkbox" at bounding box center [596, 522] width 12 height 12
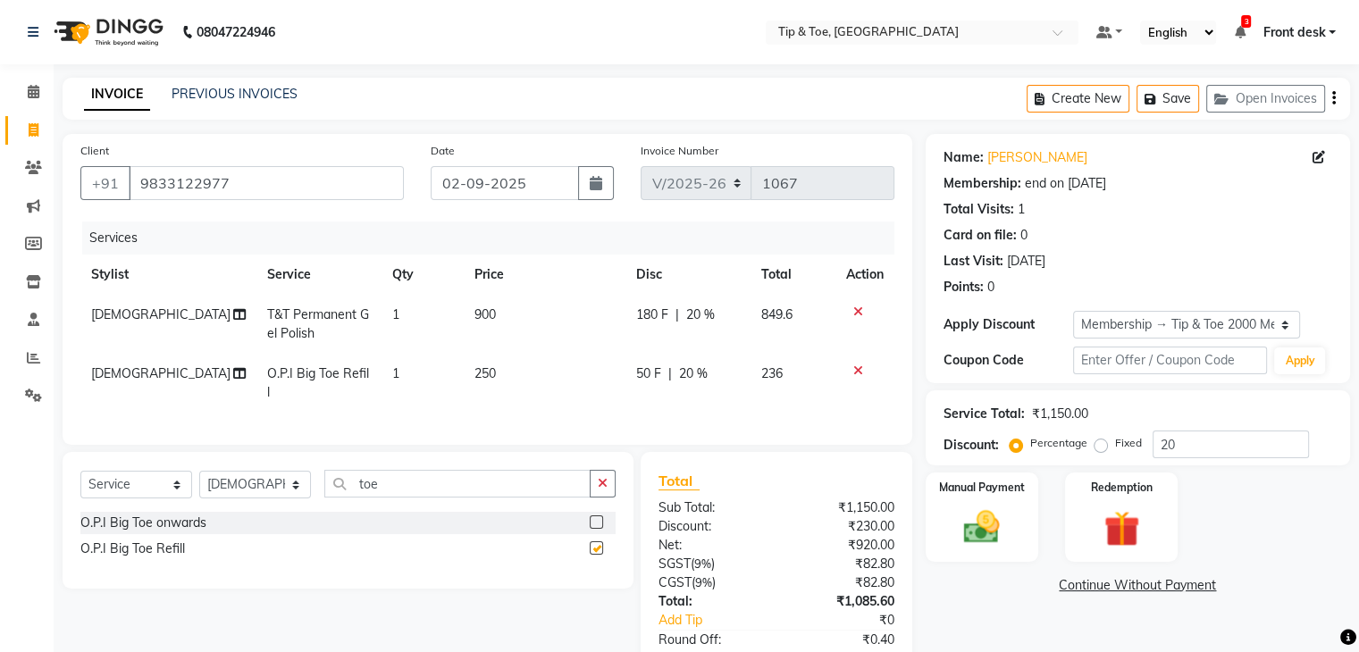
checkbox input "false"
click at [471, 383] on td "250" at bounding box center [544, 383] width 161 height 59
select select "63601"
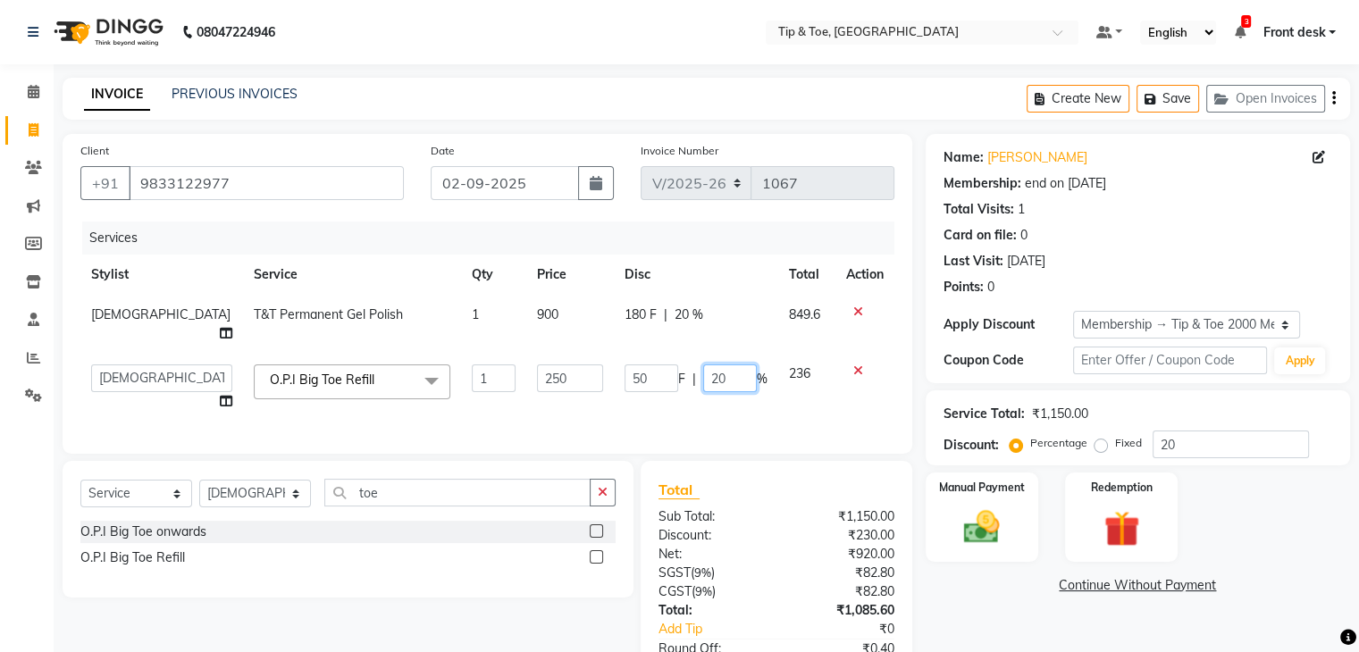
click at [703, 367] on input "20" at bounding box center [730, 379] width 54 height 28
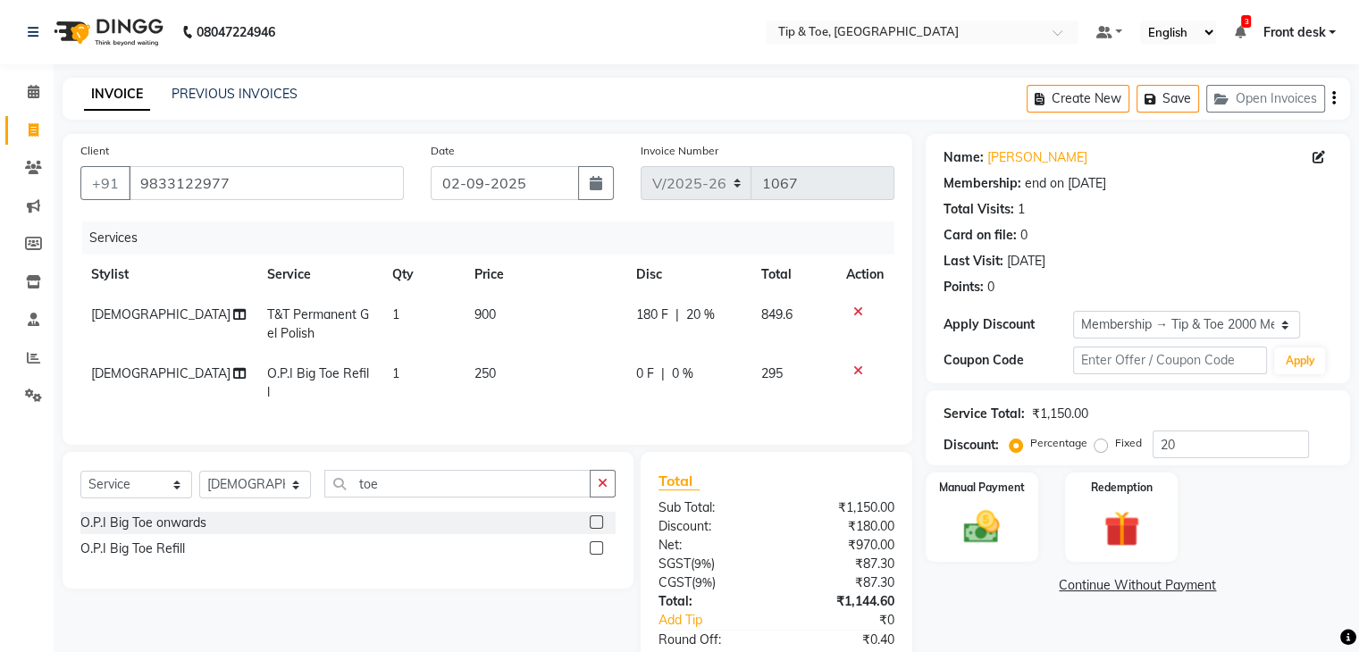
drag, startPoint x: 597, startPoint y: 391, endPoint x: 465, endPoint y: 412, distance: 133.8
click at [595, 391] on td "250" at bounding box center [544, 383] width 161 height 59
select select "63601"
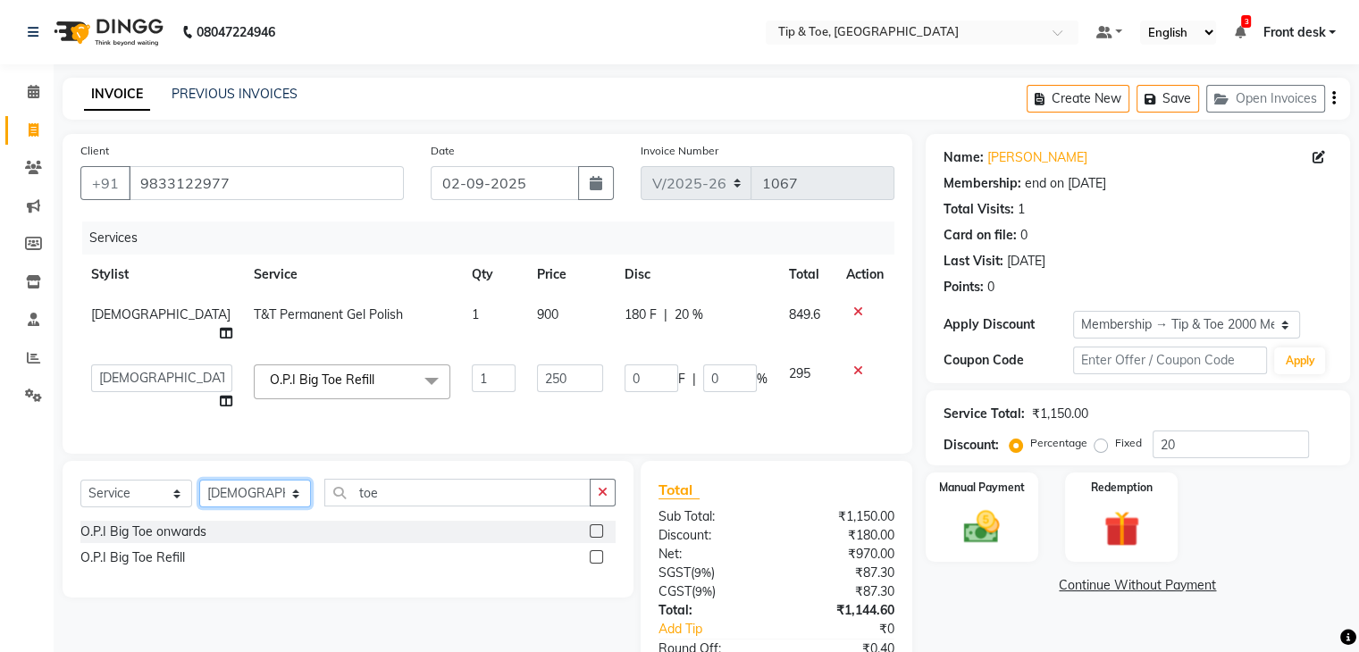
click at [225, 493] on select "Select Stylist Front desk [PERSON_NAME] [PERSON_NAME] shweta [PERSON_NAME] [PER…" at bounding box center [255, 494] width 112 height 28
select select "48234"
click at [199, 480] on select "Select Stylist Front desk [PERSON_NAME] [PERSON_NAME] shweta [PERSON_NAME] [PER…" at bounding box center [255, 494] width 112 height 28
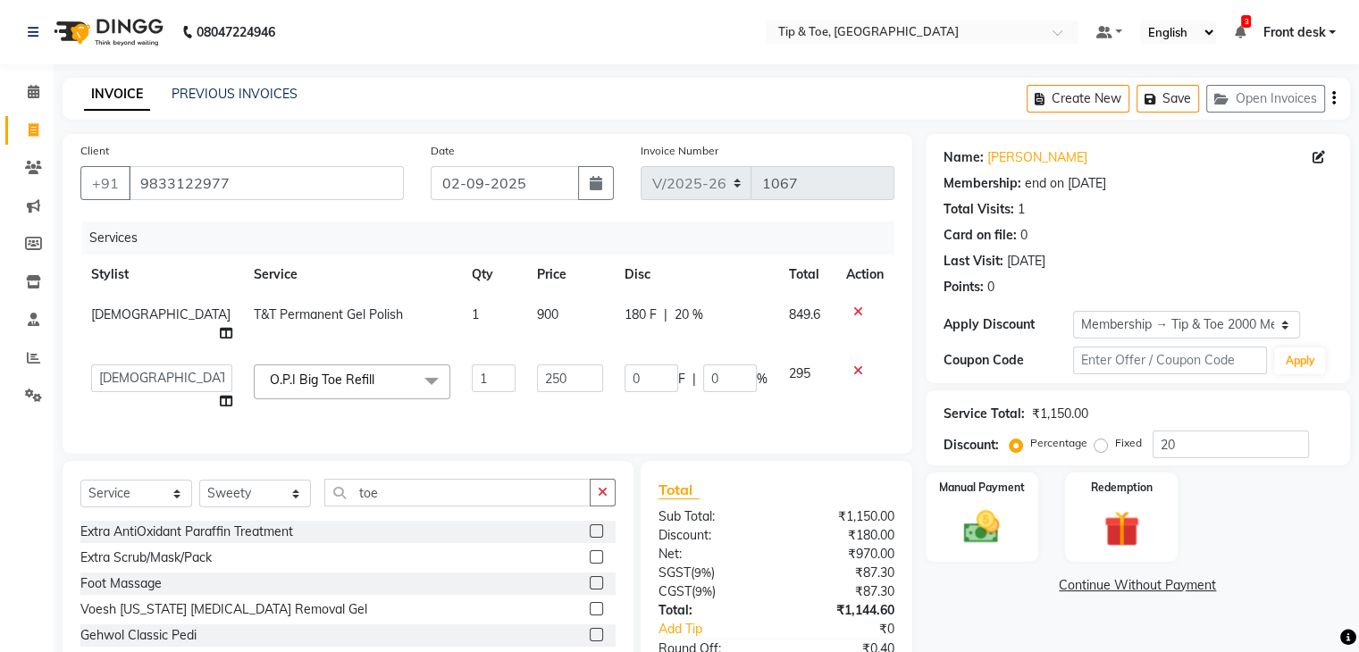
click at [404, 508] on div "Select Service Product Membership Package Voucher Prepaid Gift Card Select Styl…" at bounding box center [347, 500] width 535 height 42
click at [378, 487] on input "toe" at bounding box center [457, 493] width 266 height 28
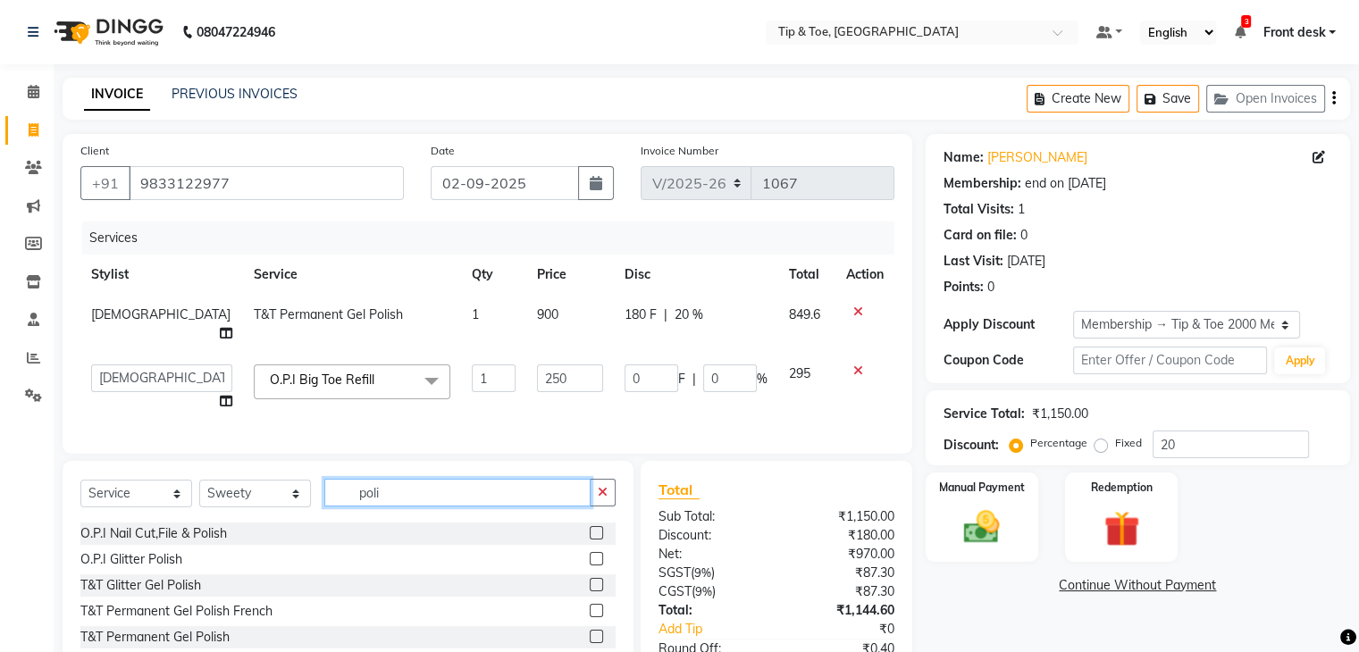
scroll to position [268, 0]
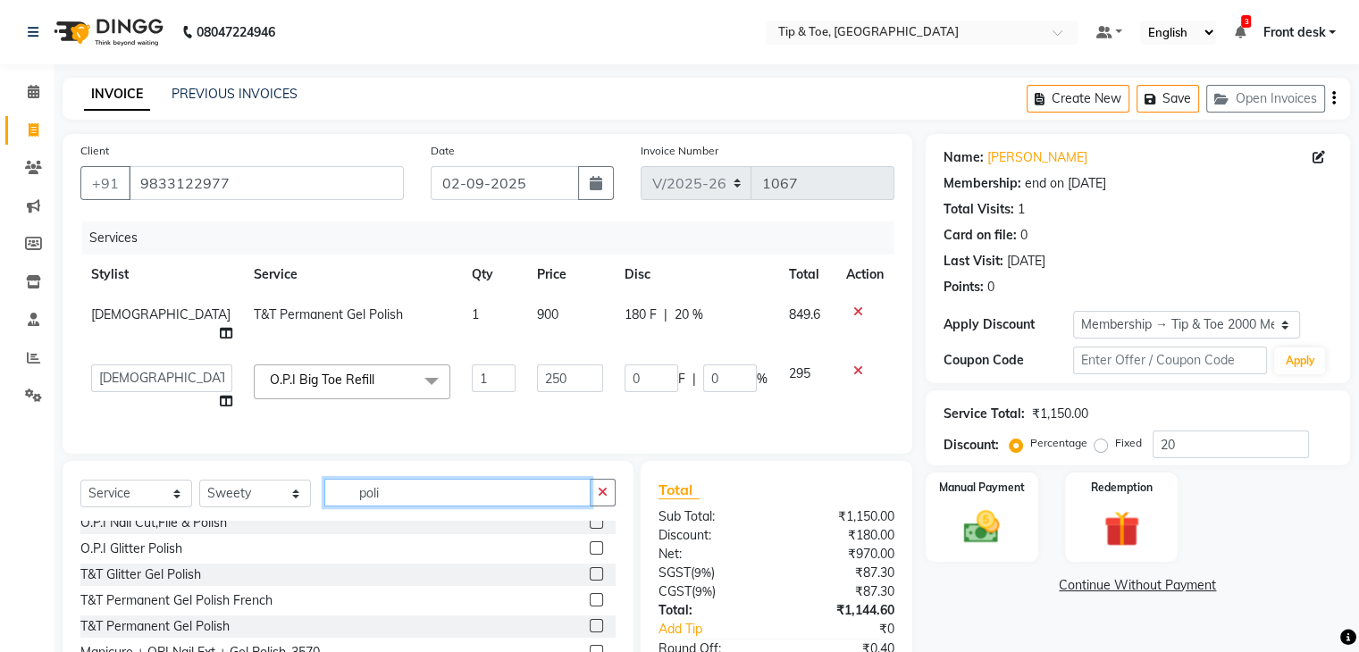
type input "poli"
click at [590, 619] on label at bounding box center [596, 625] width 13 height 13
click at [590, 621] on input "checkbox" at bounding box center [596, 627] width 12 height 12
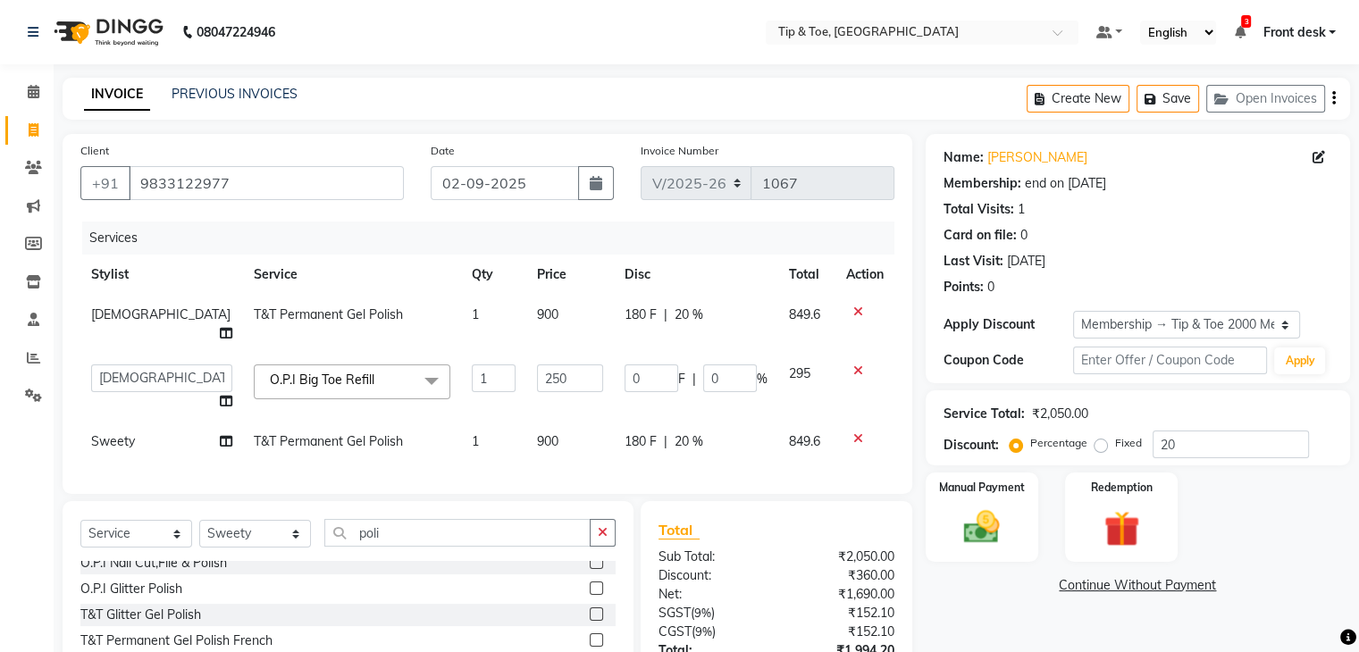
checkbox input "false"
click at [357, 525] on input "poli" at bounding box center [457, 533] width 266 height 28
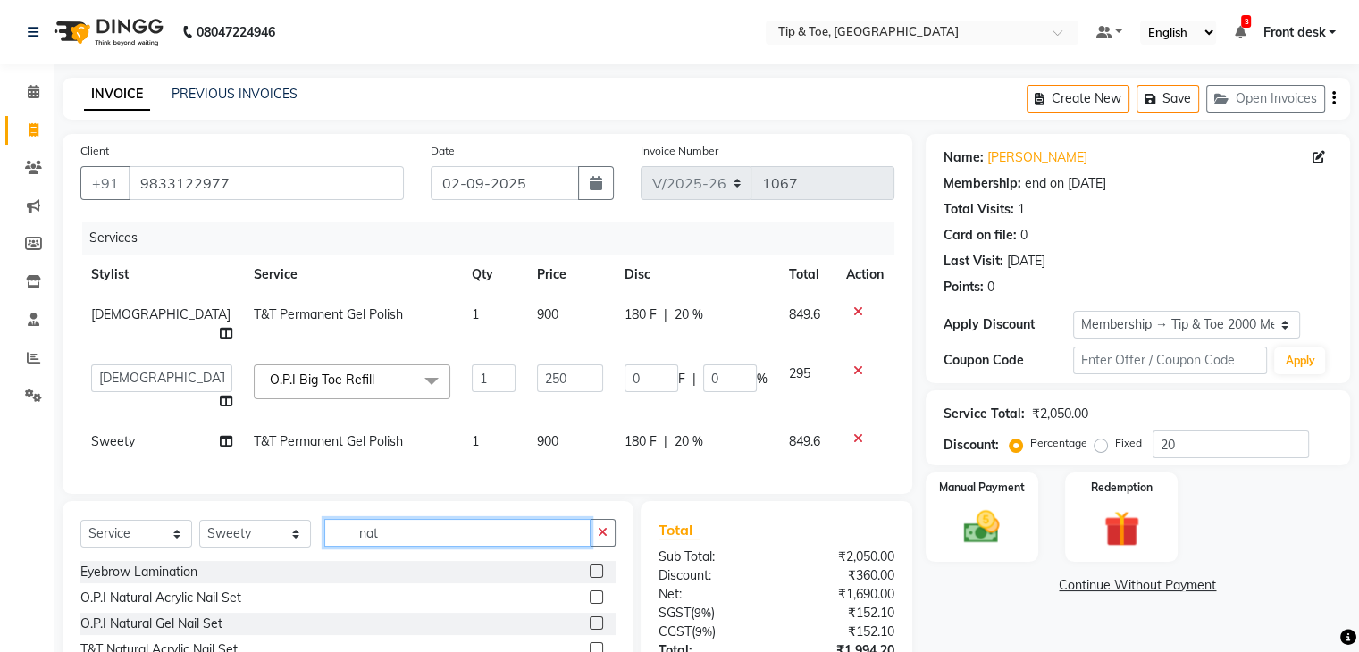
scroll to position [0, 0]
type input "natu"
click at [600, 617] on label at bounding box center [596, 623] width 13 height 13
click at [600, 618] on input "checkbox" at bounding box center [596, 624] width 12 height 12
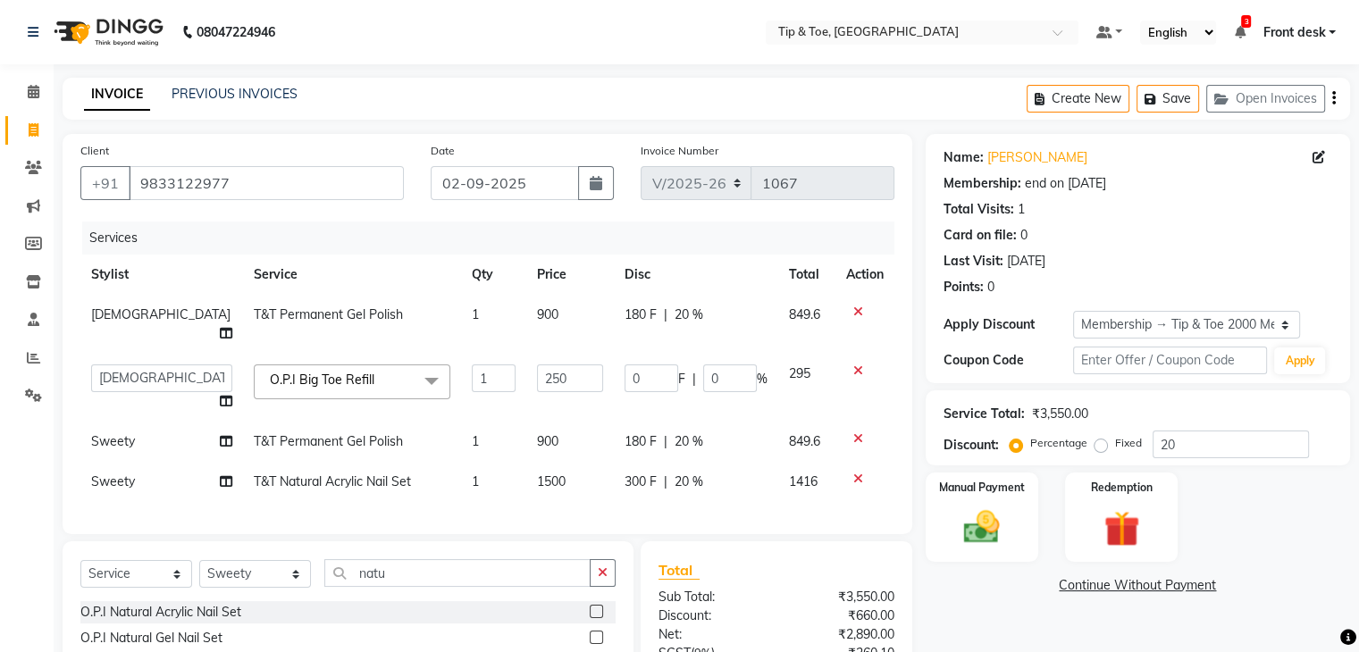
checkbox input "false"
click at [537, 474] on span "1500" at bounding box center [551, 482] width 29 height 16
select select "48234"
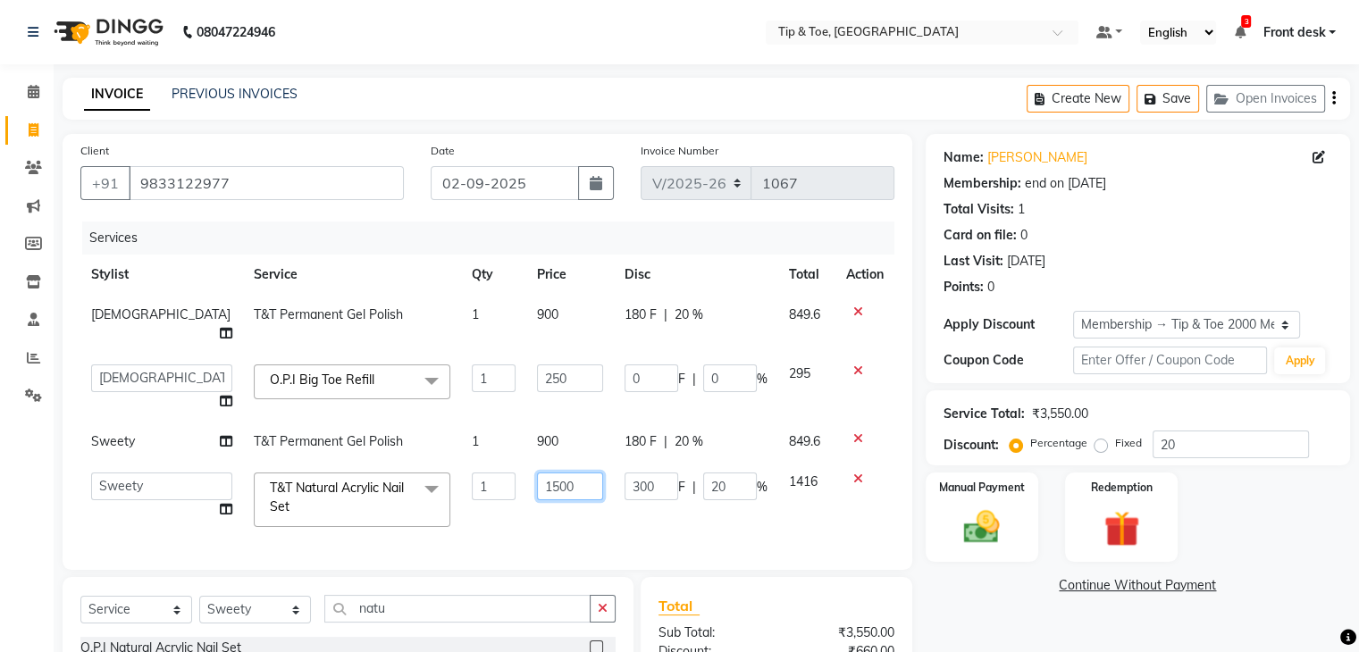
click at [537, 473] on input "1500" at bounding box center [570, 487] width 66 height 28
type input "750"
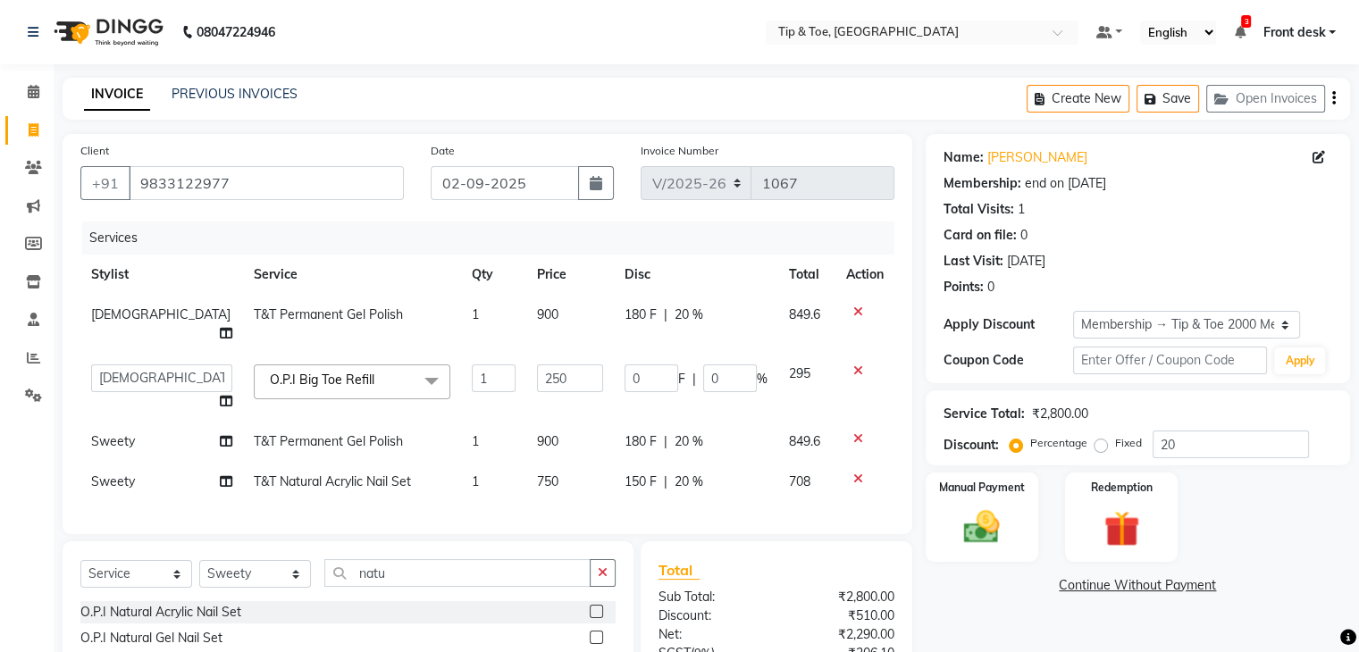
click at [540, 518] on div "Client [PHONE_NUMBER] Date [DATE] Invoice Number V/2025 V/[PHONE_NUMBER] Servic…" at bounding box center [488, 334] width 850 height 400
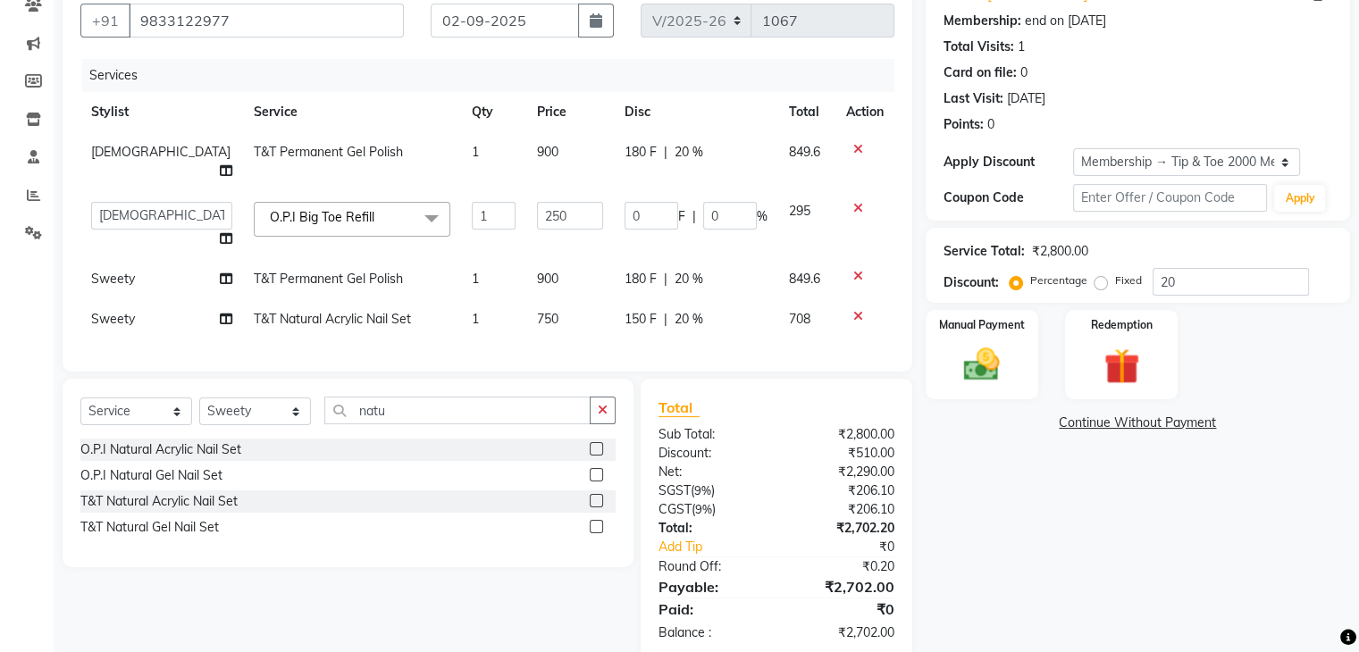
scroll to position [193, 0]
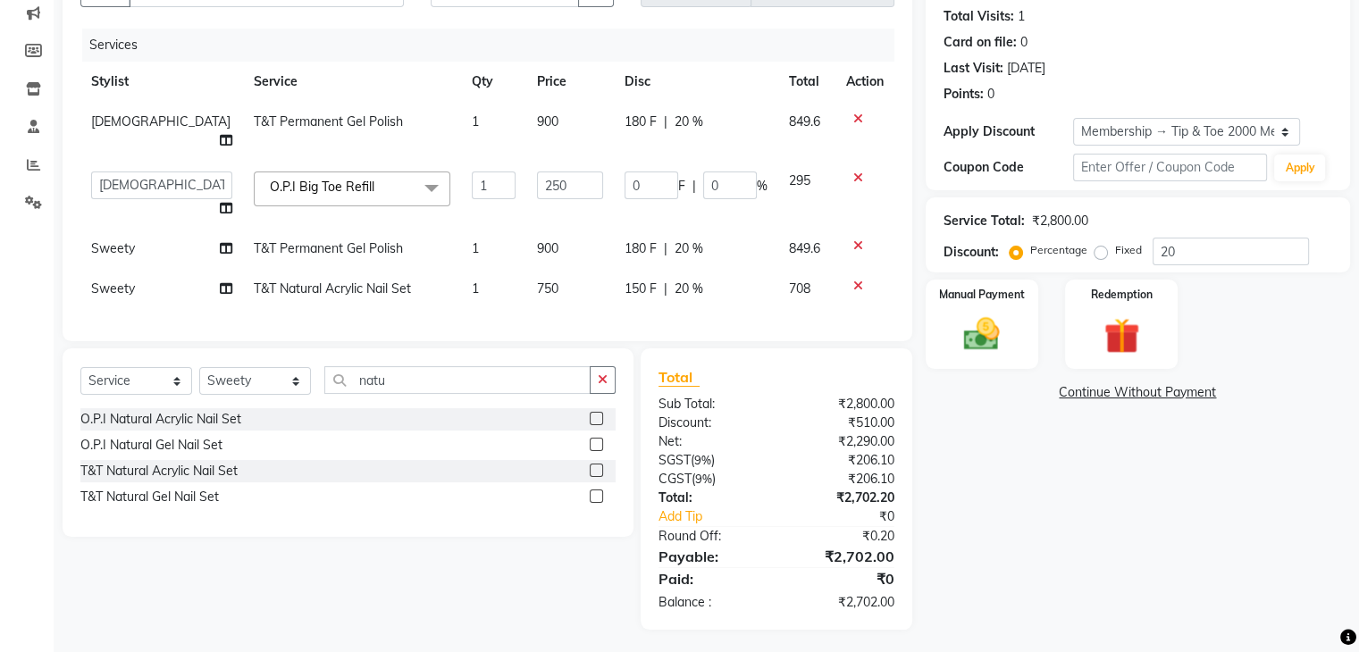
click at [1052, 575] on div "Name: [PERSON_NAME] Membership: end on [DATE] Total Visits: 1 Card on file: 0 L…" at bounding box center [1145, 285] width 438 height 689
click at [983, 326] on img at bounding box center [982, 335] width 60 height 43
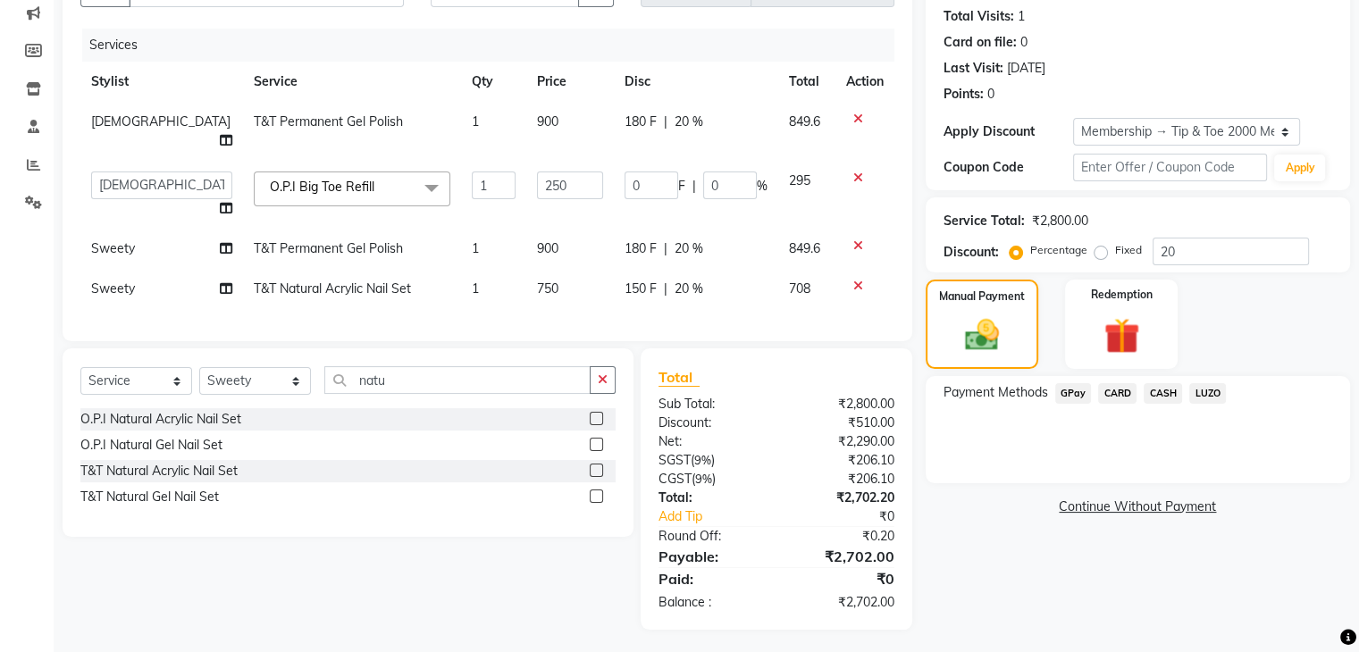
click at [1165, 398] on span "CASH" at bounding box center [1163, 393] width 38 height 21
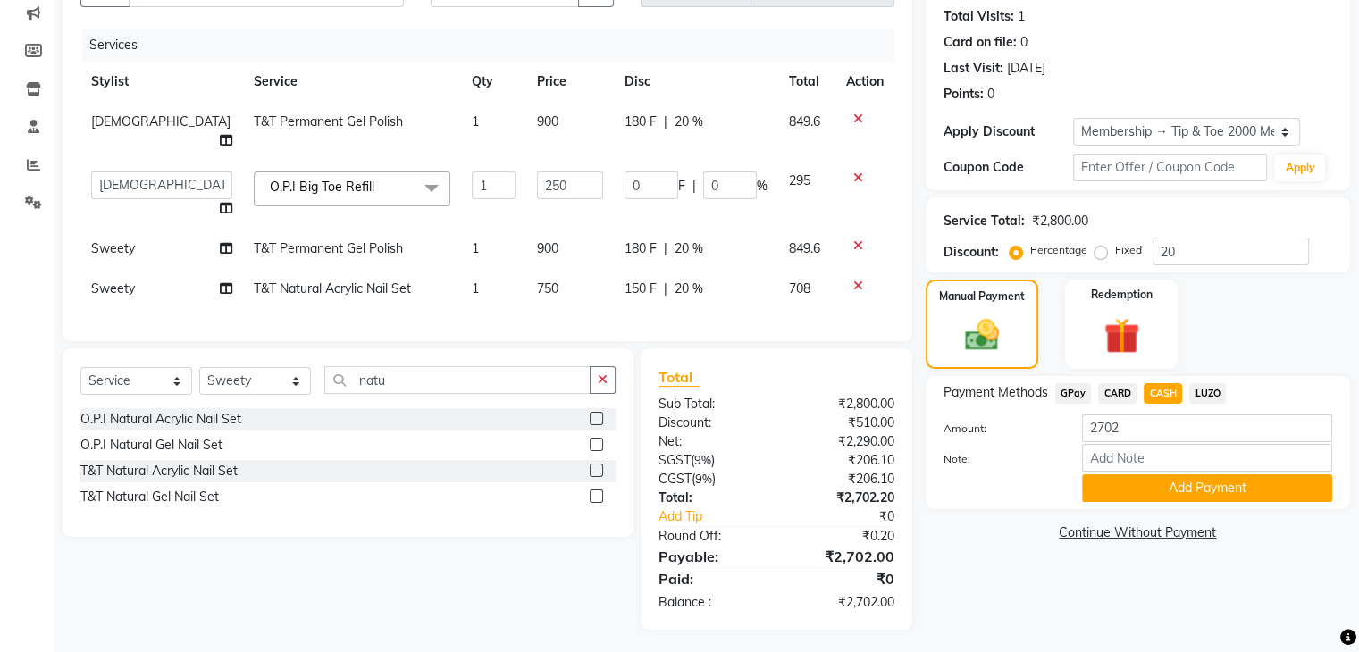
click at [1062, 394] on span "GPay" at bounding box center [1073, 393] width 37 height 21
click at [1171, 391] on span "CASH" at bounding box center [1163, 393] width 38 height 21
click at [1070, 396] on span "GPay" at bounding box center [1073, 393] width 37 height 21
click at [1188, 488] on button "Add Payment" at bounding box center [1207, 488] width 250 height 28
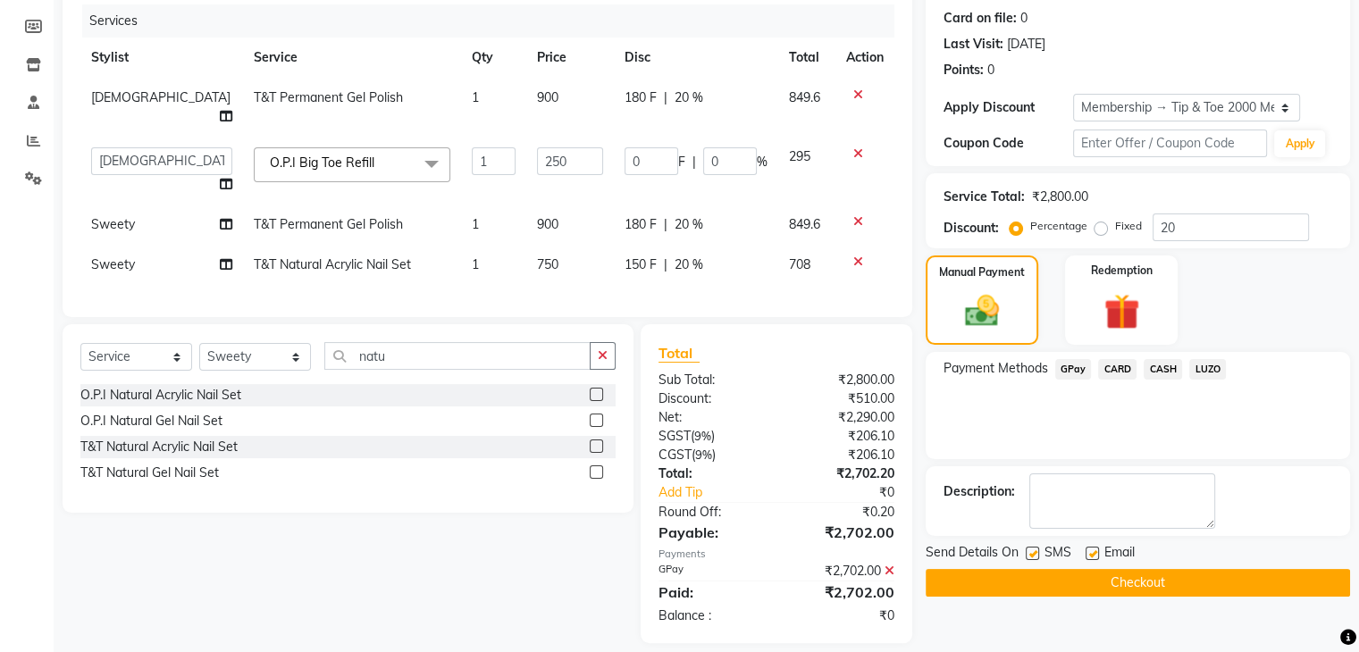
scroll to position [231, 0]
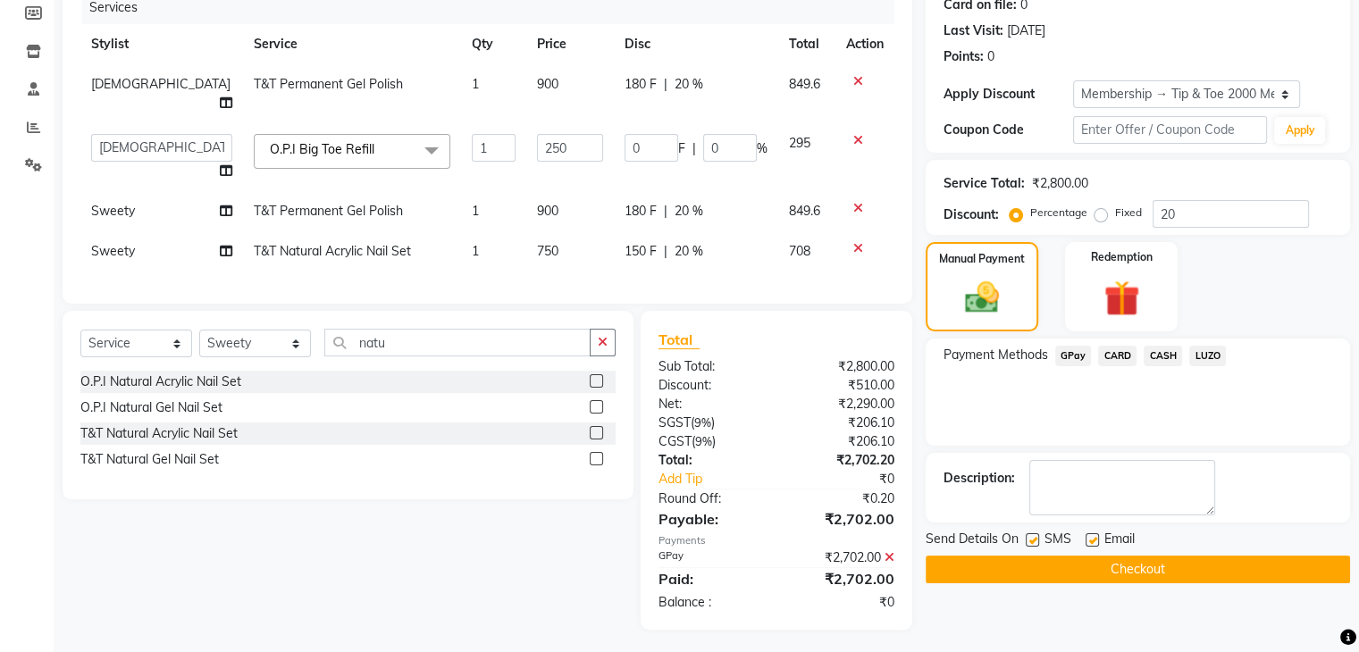
click at [1080, 563] on button "Checkout" at bounding box center [1138, 570] width 424 height 28
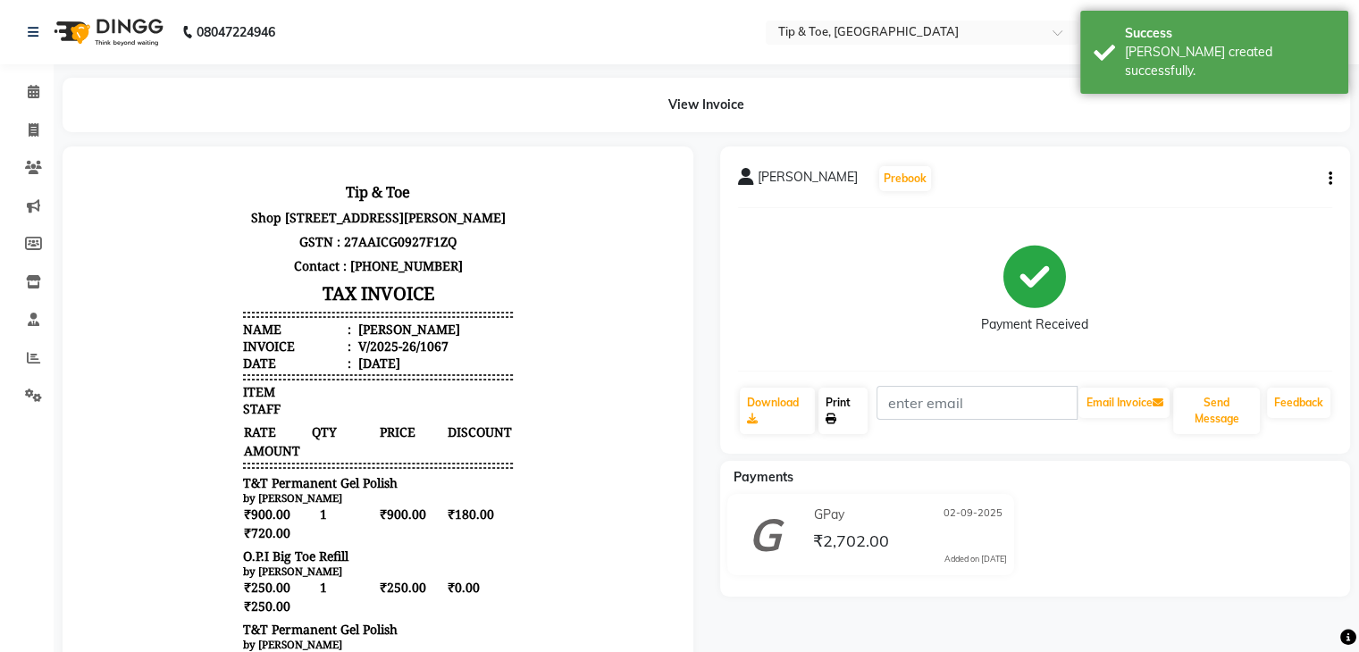
click at [849, 432] on link "Print" at bounding box center [842, 411] width 49 height 46
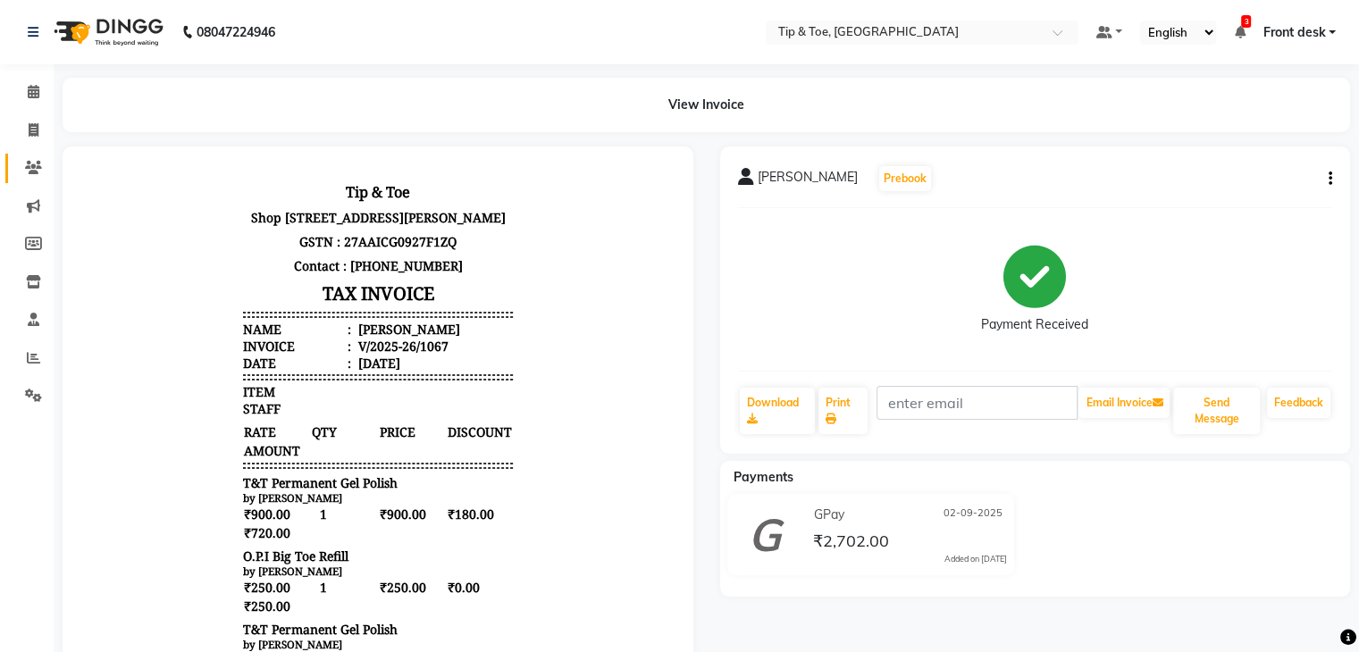
click at [11, 162] on link "Clients" at bounding box center [26, 168] width 43 height 29
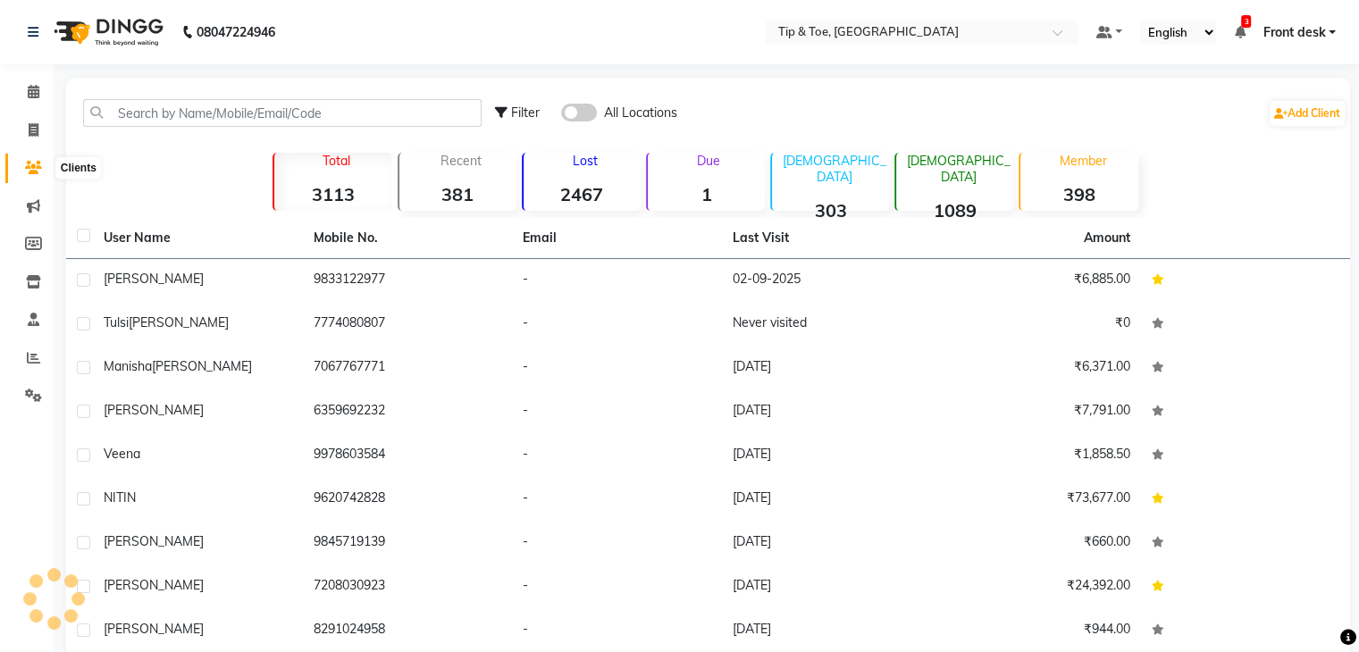
click at [21, 165] on span at bounding box center [33, 168] width 31 height 21
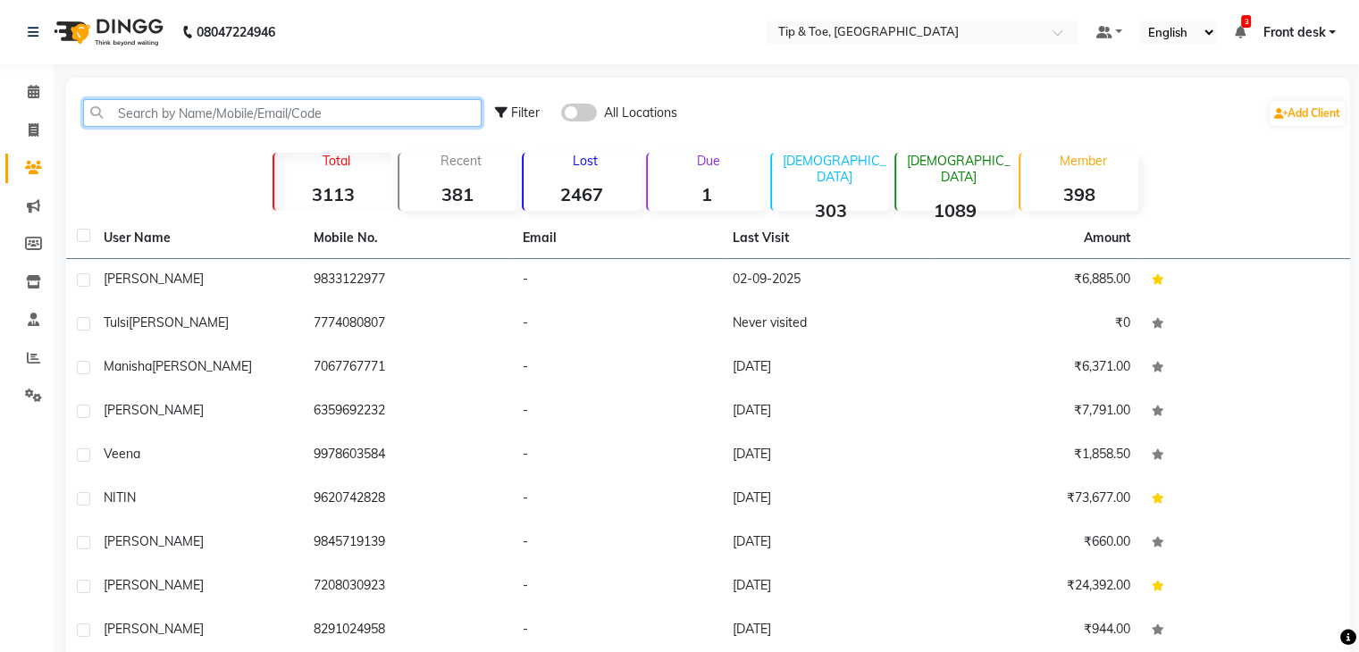
click at [211, 113] on input "text" at bounding box center [282, 113] width 399 height 28
paste input "7774080807"
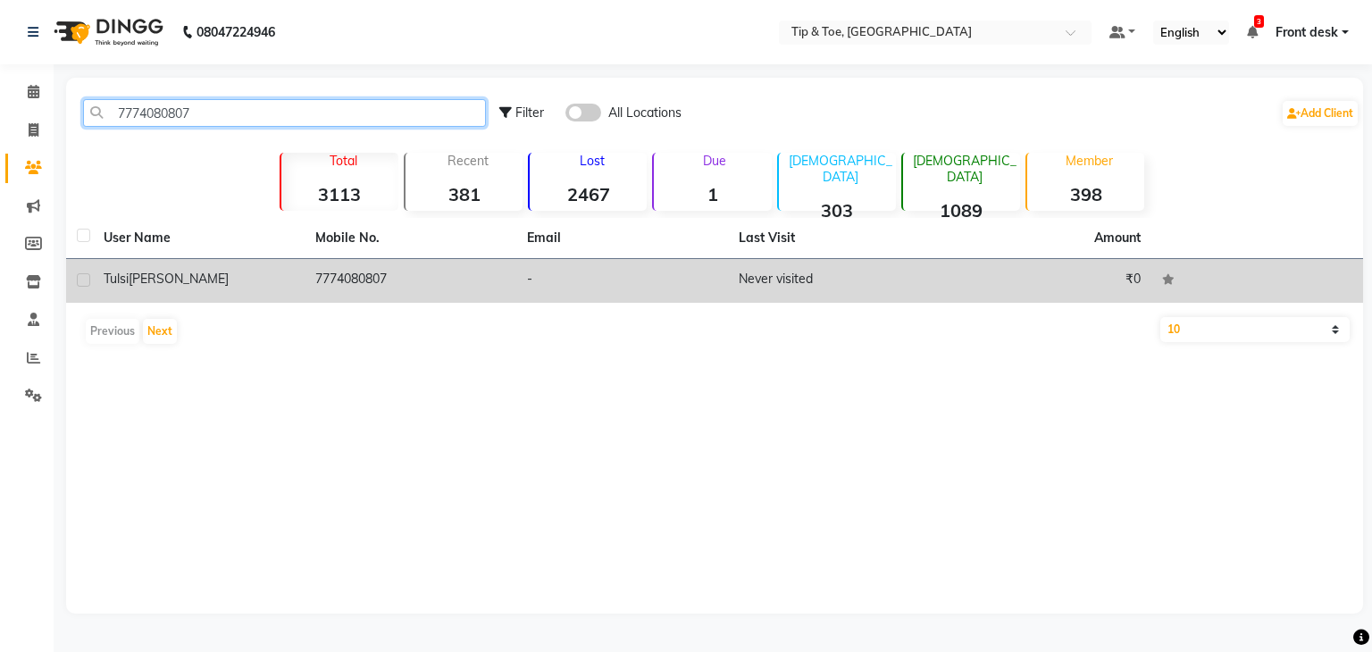
type input "7774080807"
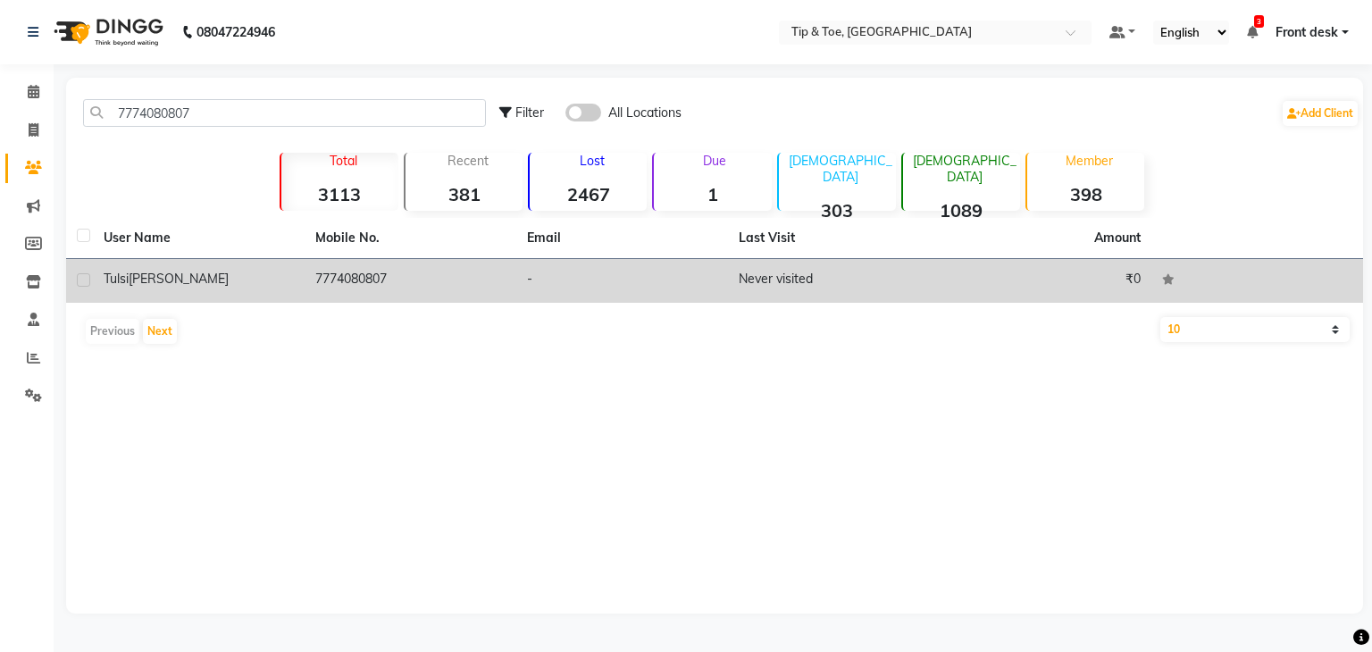
click at [239, 285] on div "[PERSON_NAME]" at bounding box center [199, 279] width 190 height 19
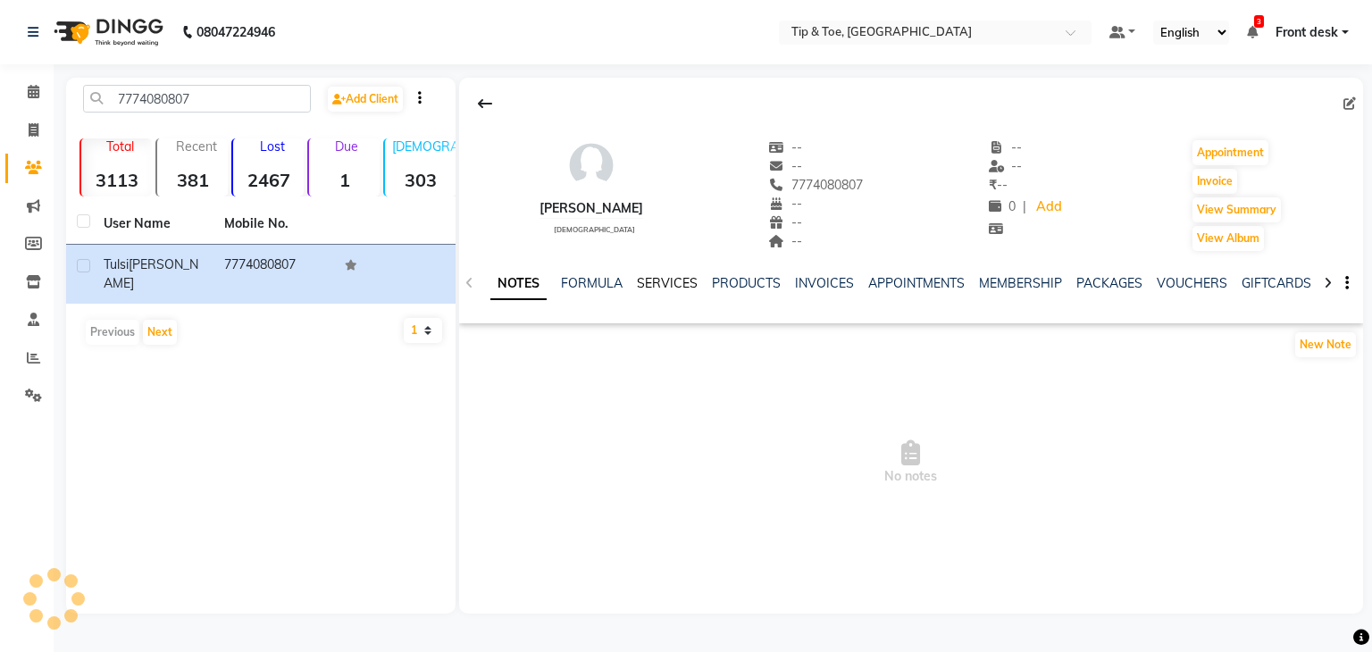
click at [683, 282] on link "SERVICES" at bounding box center [667, 283] width 61 height 16
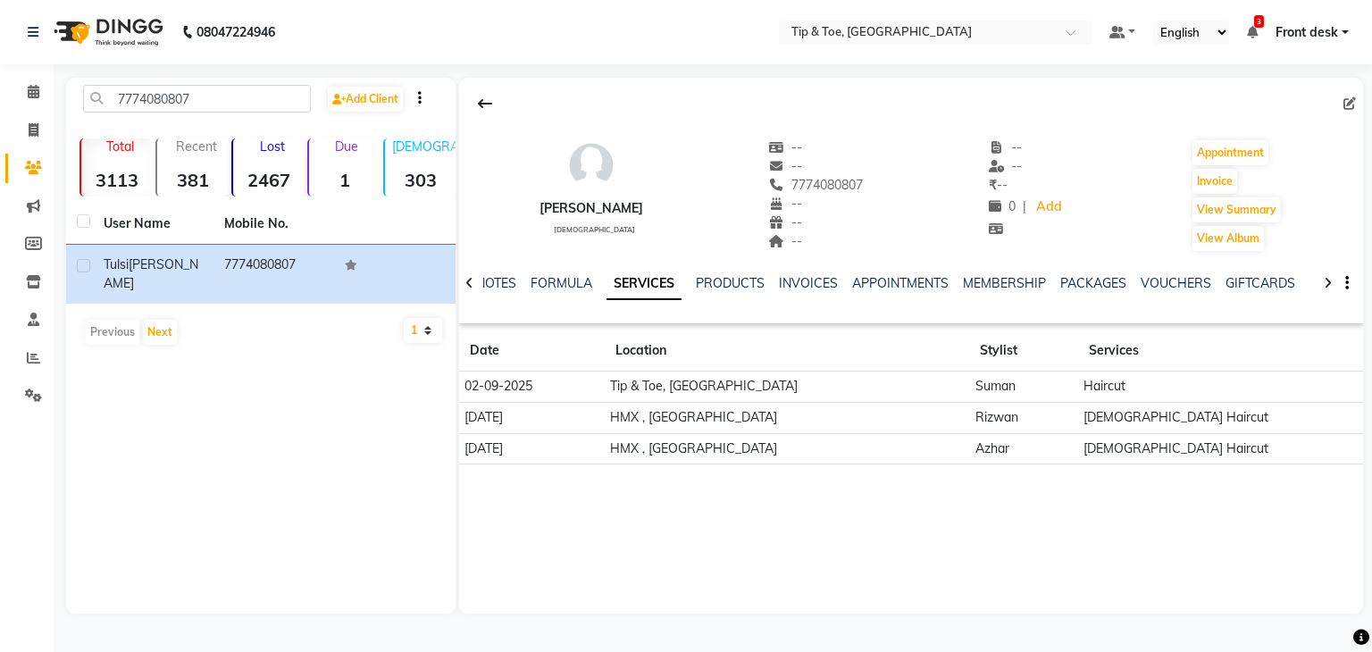
click at [684, 322] on div "[PERSON_NAME] [DEMOGRAPHIC_DATA] -- -- 7774080807 -- -- -- -- -- ₹ -- 0 | Add A…" at bounding box center [911, 201] width 904 height 246
click at [912, 282] on link "APPOINTMENTS" at bounding box center [900, 283] width 97 height 16
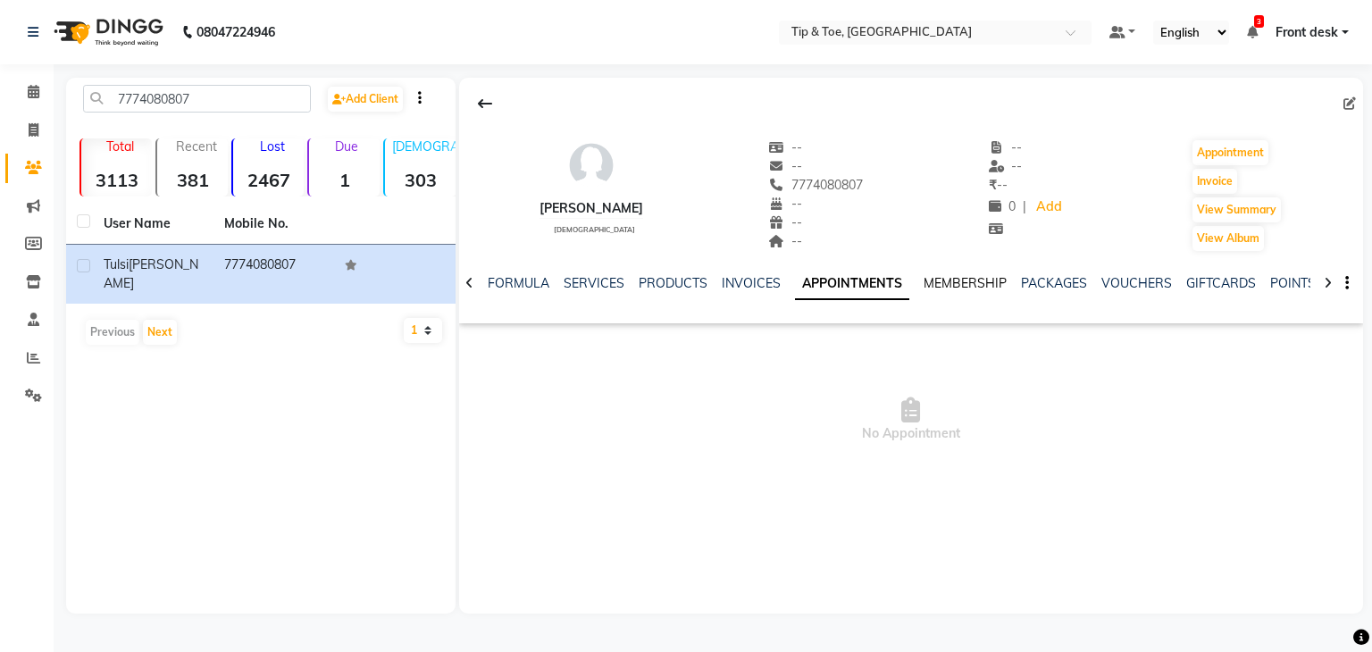
click at [993, 282] on link "MEMBERSHIP" at bounding box center [965, 283] width 83 height 16
